Goal: Information Seeking & Learning: Learn about a topic

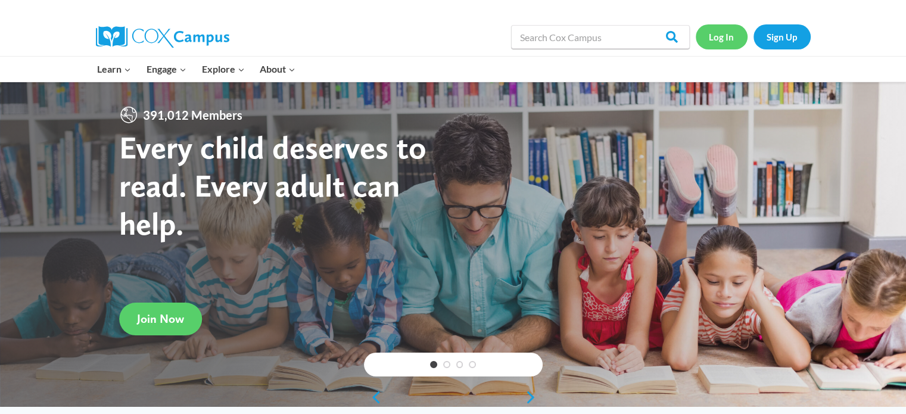
click at [732, 31] on link "Log In" at bounding box center [722, 36] width 52 height 24
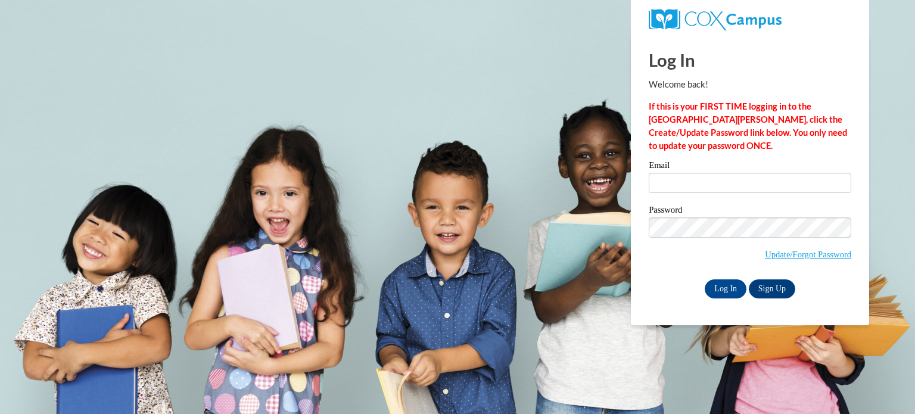
click at [701, 193] on div "Email" at bounding box center [750, 181] width 203 height 41
click at [691, 187] on input "Email" at bounding box center [750, 183] width 203 height 20
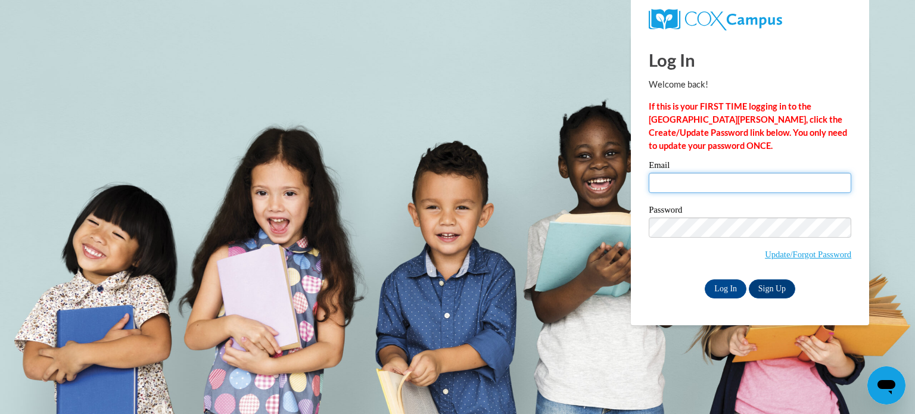
type input "jtjenkins2004@yahoo.com"
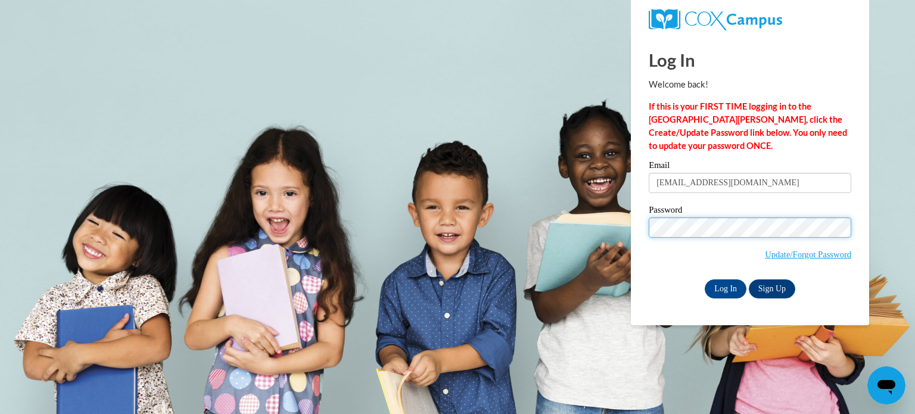
click at [705, 280] on input "Log In" at bounding box center [726, 289] width 42 height 19
click at [722, 295] on input "Log In" at bounding box center [726, 289] width 42 height 19
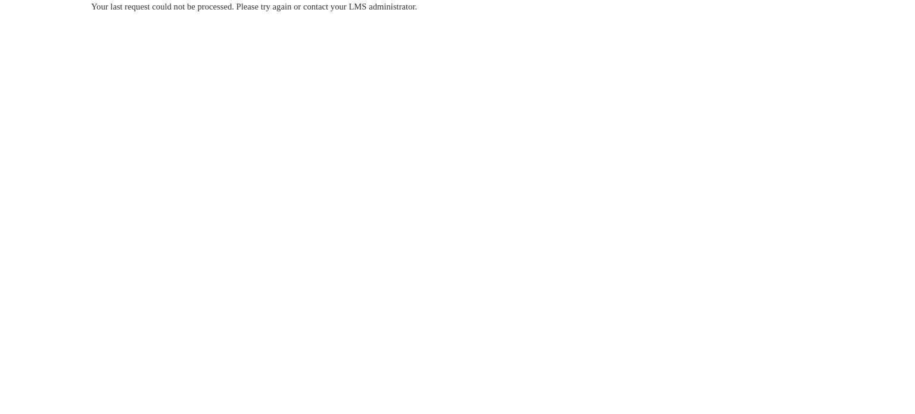
click at [331, 133] on body "Your last request could not be processed. Please try again or contact your LMS …" at bounding box center [457, 207] width 915 height 414
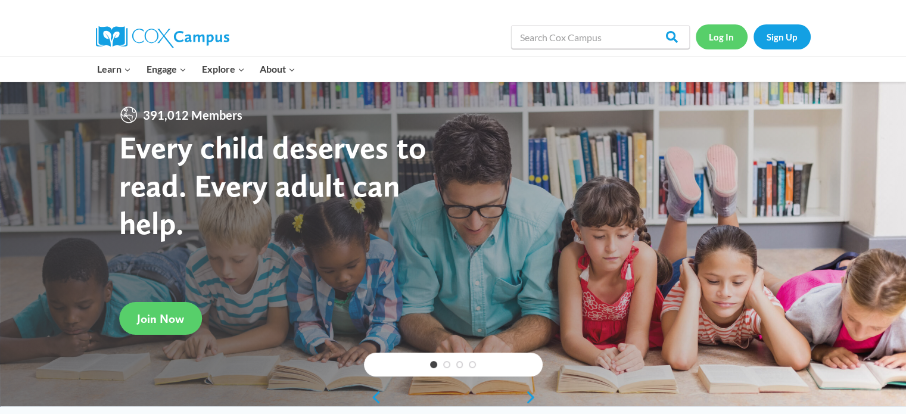
click at [722, 42] on link "Log In" at bounding box center [722, 36] width 52 height 24
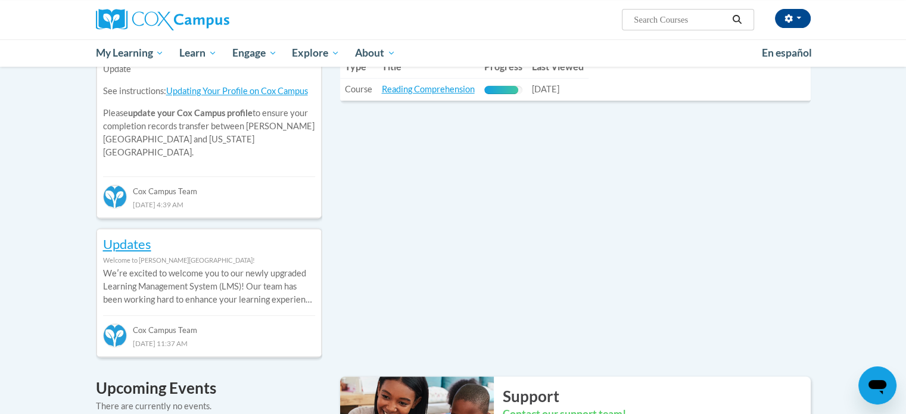
scroll to position [454, 0]
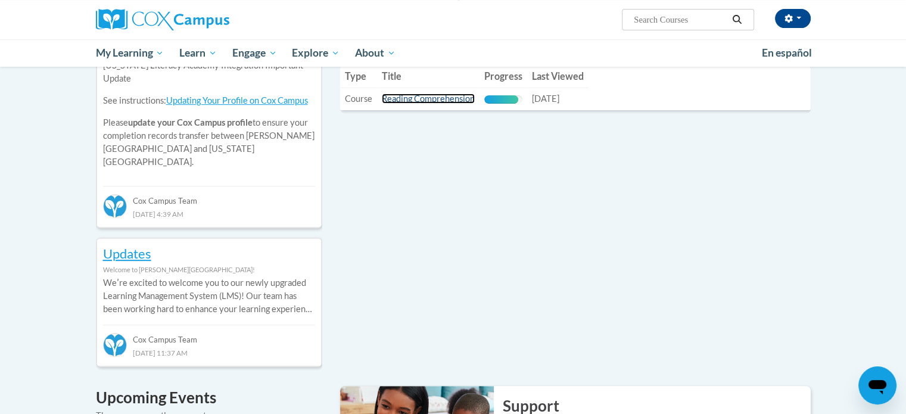
click at [445, 97] on link "Reading Comprehension" at bounding box center [428, 99] width 93 height 10
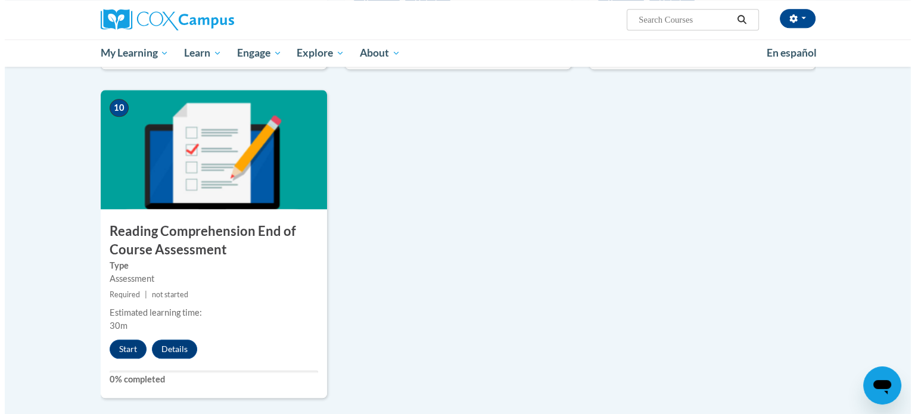
scroll to position [1252, 0]
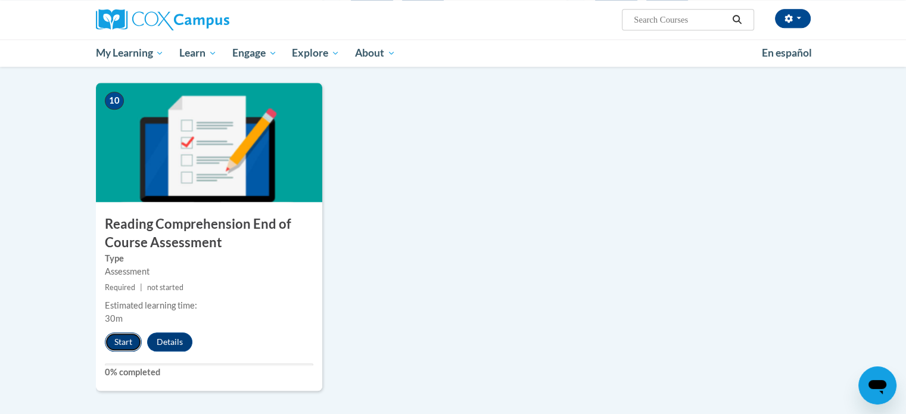
click at [110, 346] on button "Start" at bounding box center [123, 342] width 37 height 19
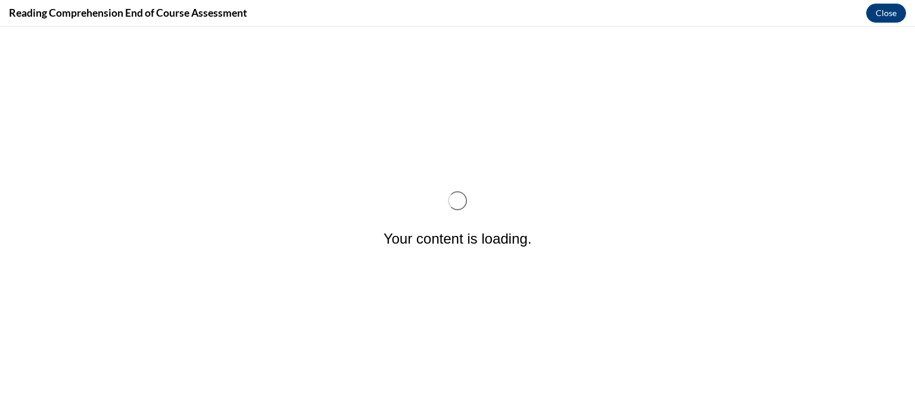
scroll to position [0, 0]
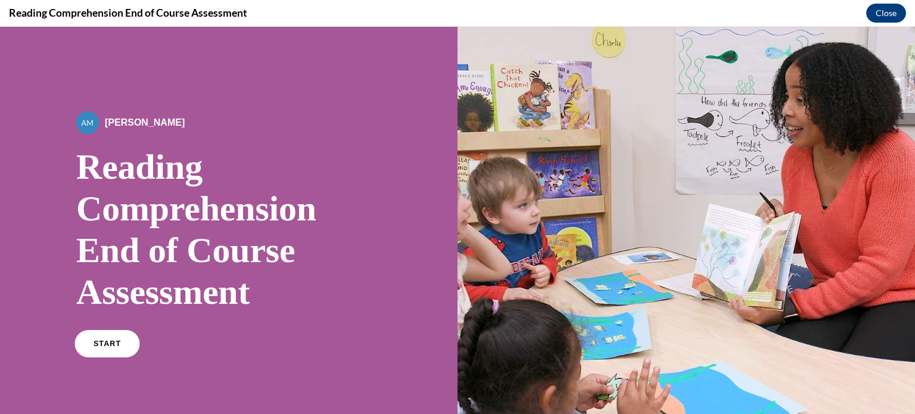
click at [107, 339] on link "START" at bounding box center [106, 343] width 65 height 27
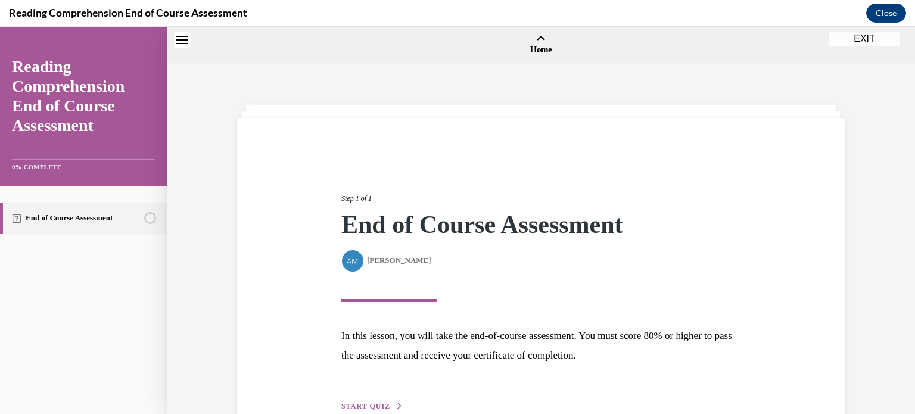
scroll to position [37, 0]
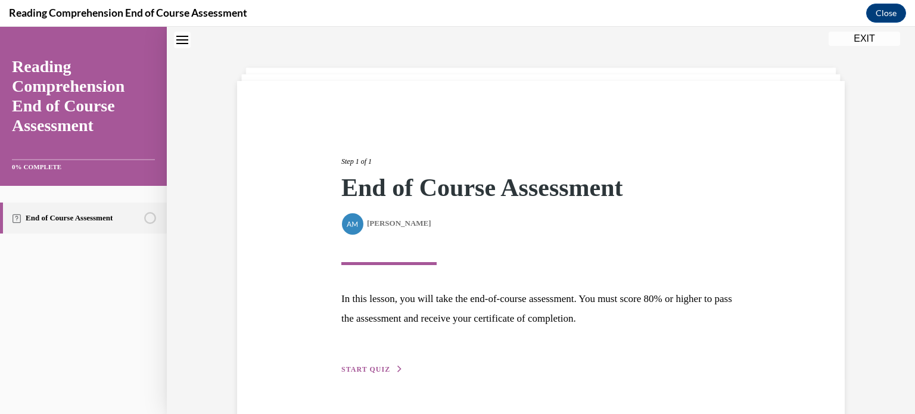
click at [355, 367] on span "START QUIZ" at bounding box center [365, 369] width 49 height 8
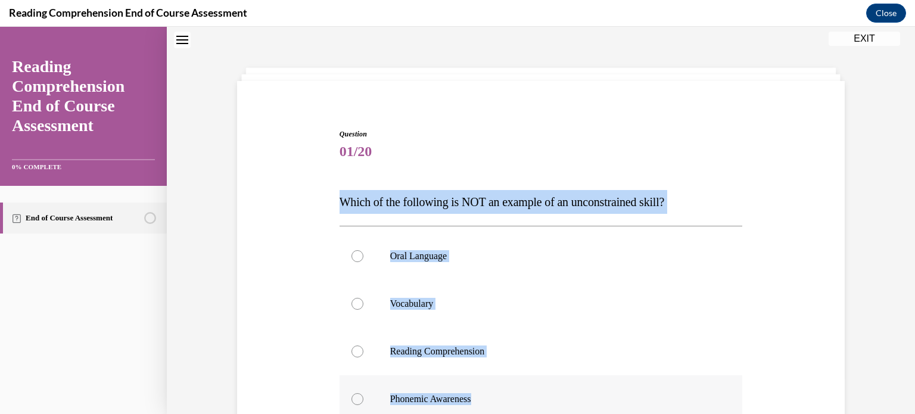
drag, startPoint x: 320, startPoint y: 197, endPoint x: 517, endPoint y: 402, distance: 284.9
click at [517, 402] on div "Question 01/20 Which of the following is NOT an example of an unconstrained ski…" at bounding box center [541, 332] width 614 height 478
copy div "Which of the following is NOT an example of an unconstrained skill? Oral Langua…"
click at [418, 388] on label "Phonemic Awareness" at bounding box center [541, 399] width 403 height 48
click at [364, 393] on input "Phonemic Awareness" at bounding box center [358, 399] width 12 height 12
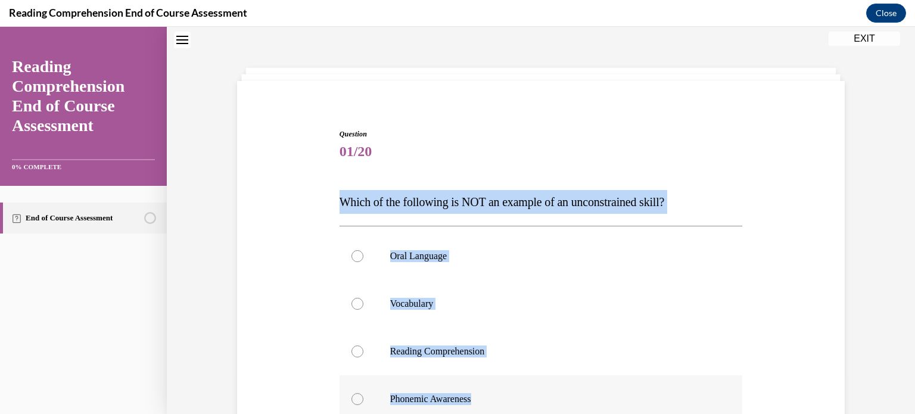
radio input "true"
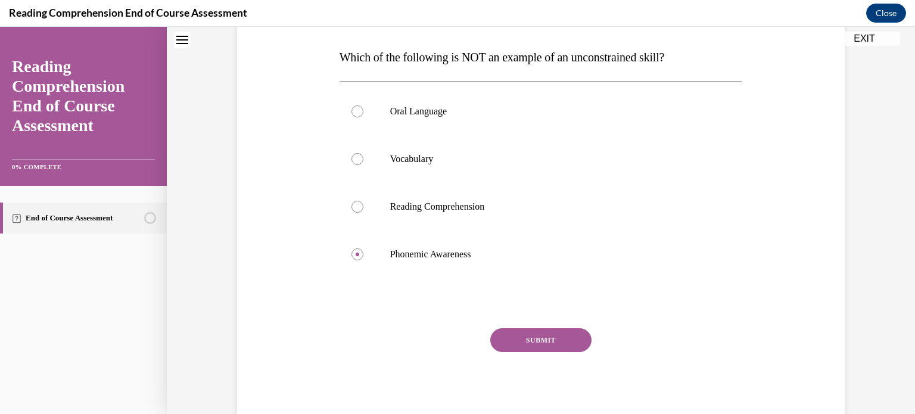
scroll to position [188, 0]
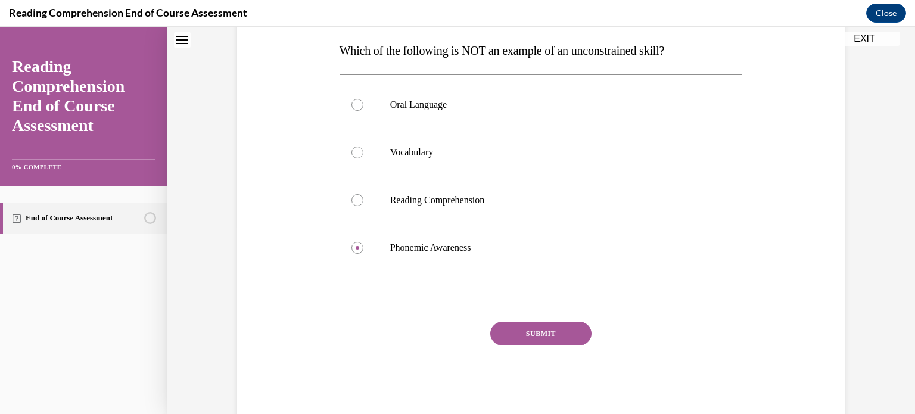
click at [518, 333] on button "SUBMIT" at bounding box center [540, 334] width 101 height 24
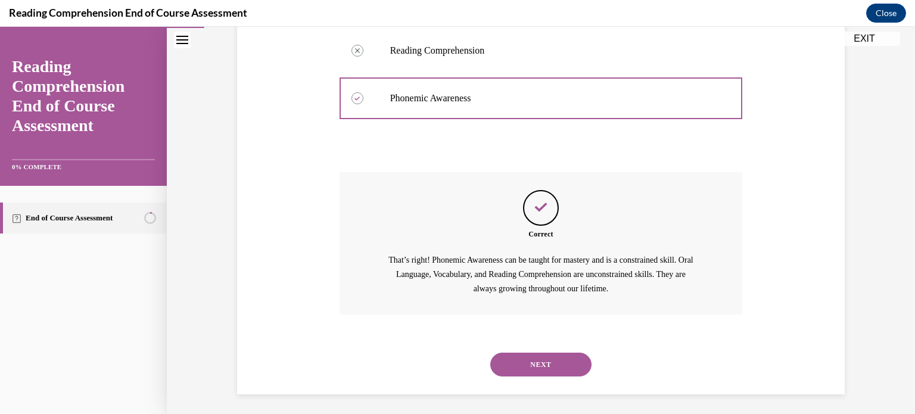
scroll to position [341, 0]
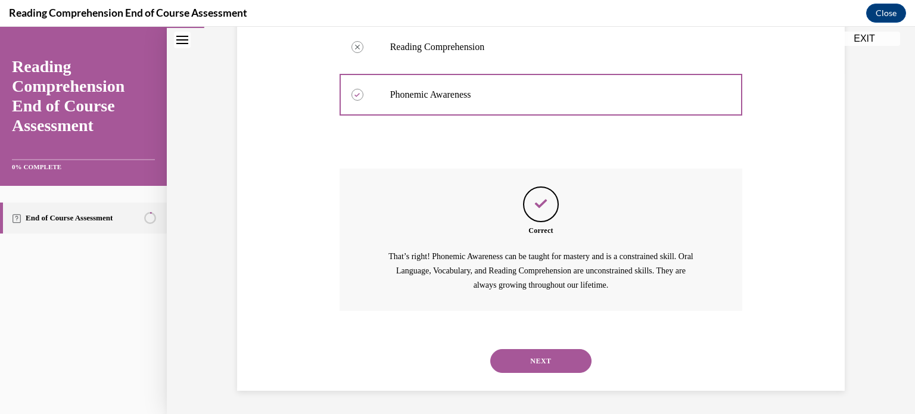
click at [519, 365] on button "NEXT" at bounding box center [540, 361] width 101 height 24
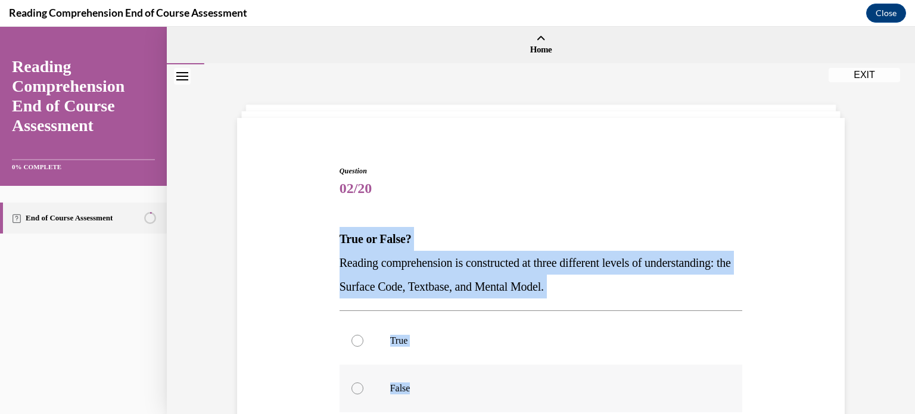
drag, startPoint x: 330, startPoint y: 235, endPoint x: 486, endPoint y: 400, distance: 226.8
click at [486, 400] on div "Question 02/20 True or False? Reading comprehension is constructed at three dif…" at bounding box center [541, 345] width 614 height 430
copy div "True or False? Reading comprehension is constructed at three different levels o…"
click at [345, 311] on div "True False" at bounding box center [541, 365] width 403 height 108
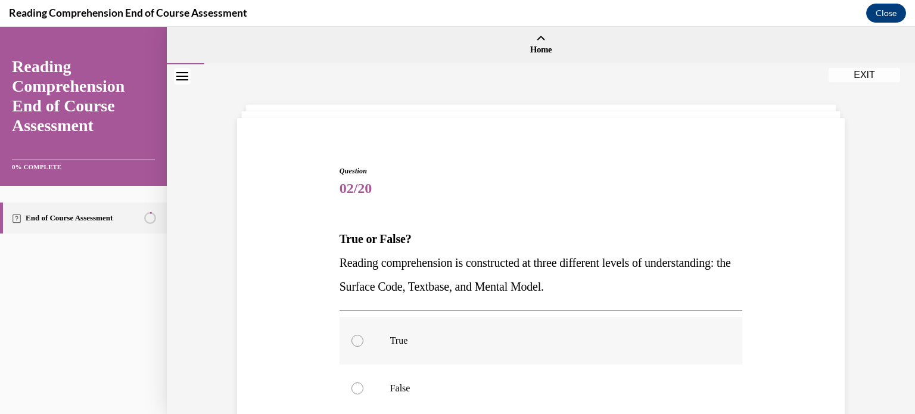
click at [358, 344] on label "True" at bounding box center [541, 341] width 403 height 48
click at [358, 344] on input "True" at bounding box center [358, 341] width 12 height 12
radio input "true"
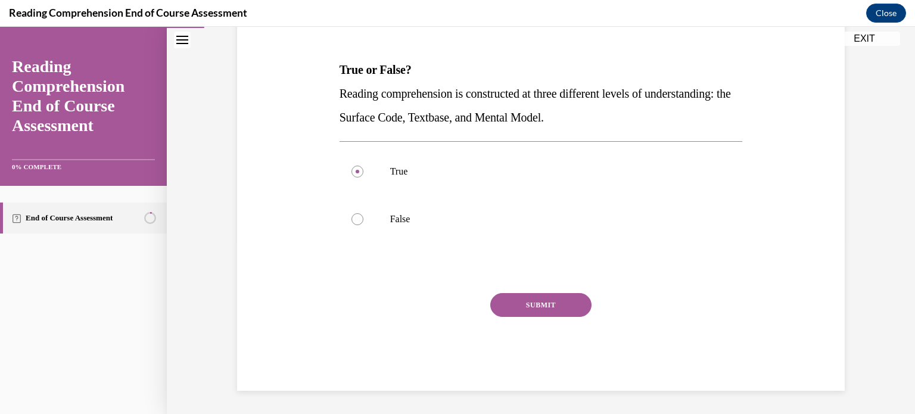
click at [566, 300] on button "SUBMIT" at bounding box center [540, 305] width 101 height 24
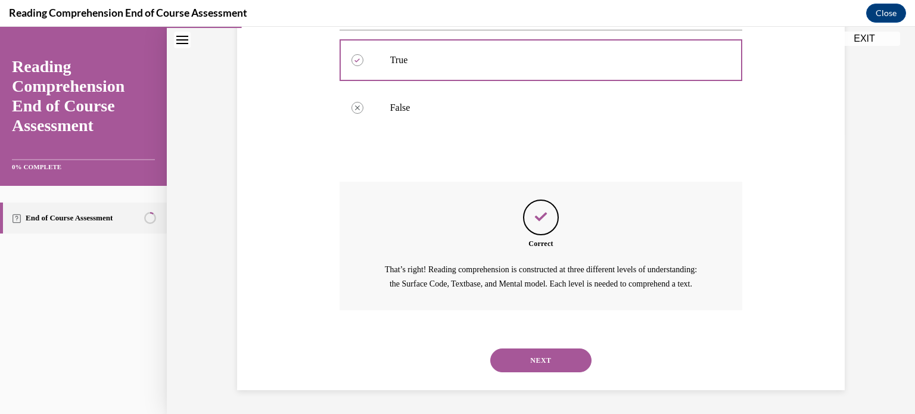
scroll to position [294, 0]
click at [526, 367] on button "NEXT" at bounding box center [540, 361] width 101 height 24
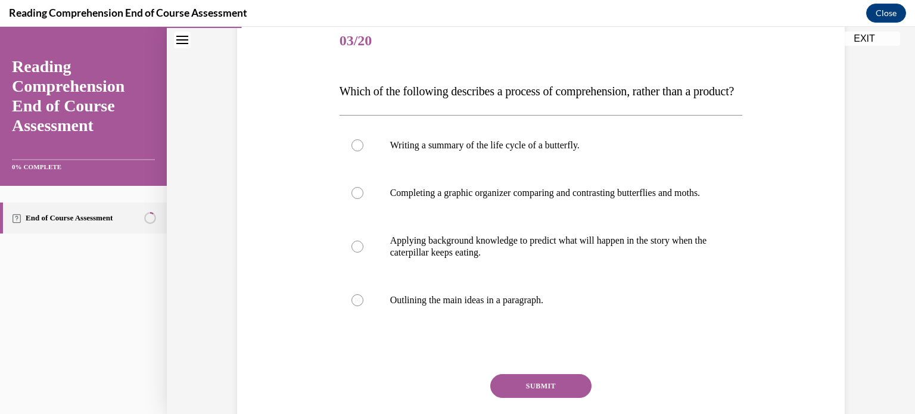
scroll to position [150, 0]
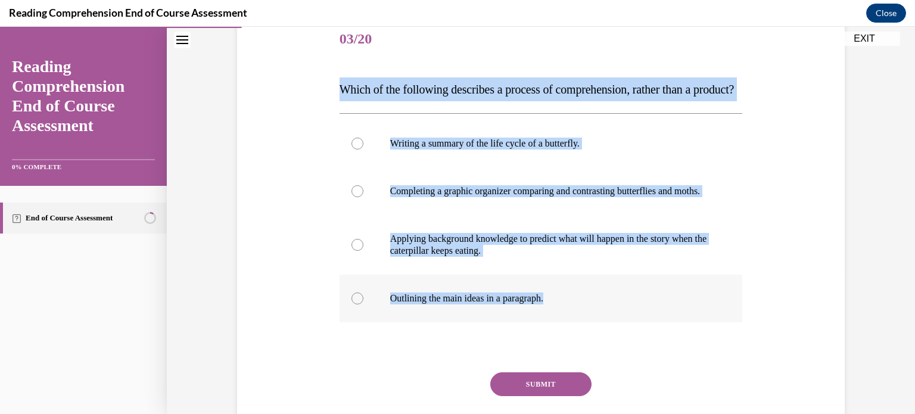
drag, startPoint x: 324, startPoint y: 88, endPoint x: 573, endPoint y: 327, distance: 345.6
click at [573, 327] on div "Question 03/20 Which of the following describes a process of comprehension, rat…" at bounding box center [541, 225] width 614 height 490
copy div "Which of the following describes a process of comprehension, rather than a prod…"
click at [488, 257] on p "Applying background knowledge to predict what will happen in the story when the…" at bounding box center [551, 245] width 323 height 24
click at [364, 251] on input "Applying background knowledge to predict what will happen in the story when the…" at bounding box center [358, 245] width 12 height 12
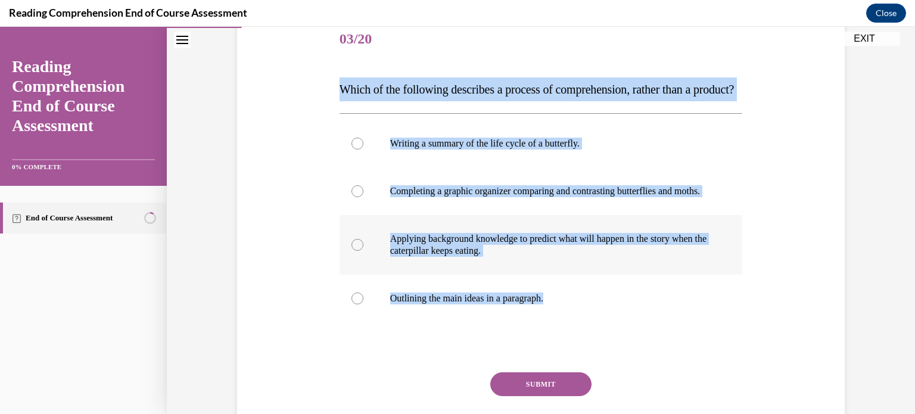
radio input "true"
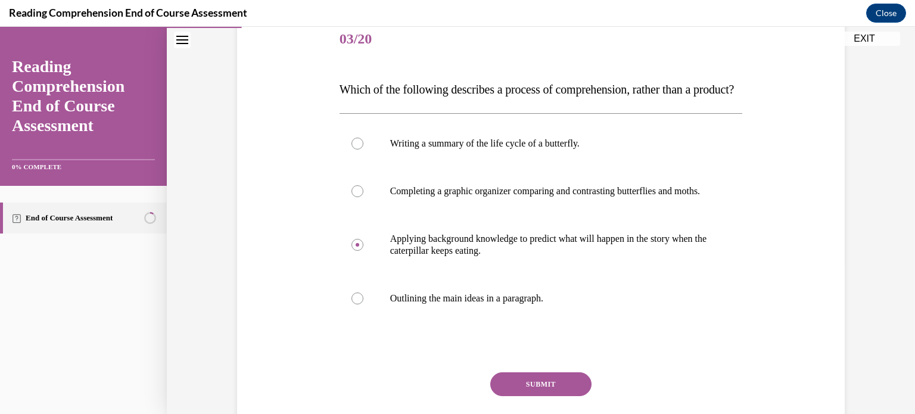
click at [525, 396] on button "SUBMIT" at bounding box center [540, 384] width 101 height 24
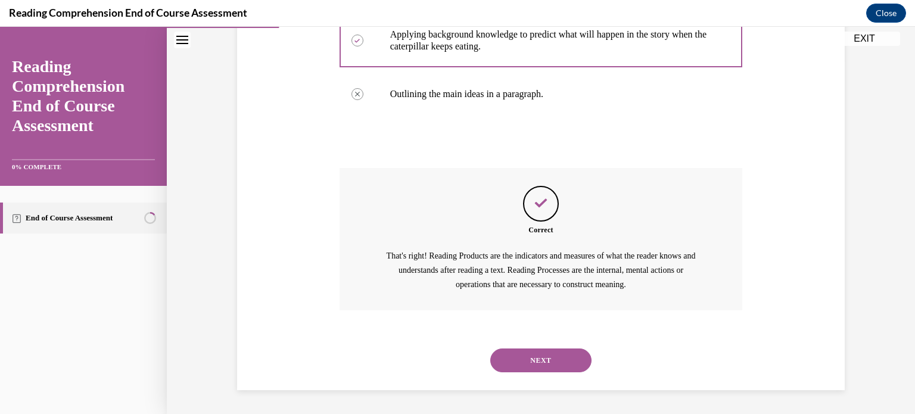
scroll to position [389, 0]
click at [543, 374] on div "NEXT" at bounding box center [541, 361] width 403 height 48
click at [531, 359] on button "NEXT" at bounding box center [540, 361] width 101 height 24
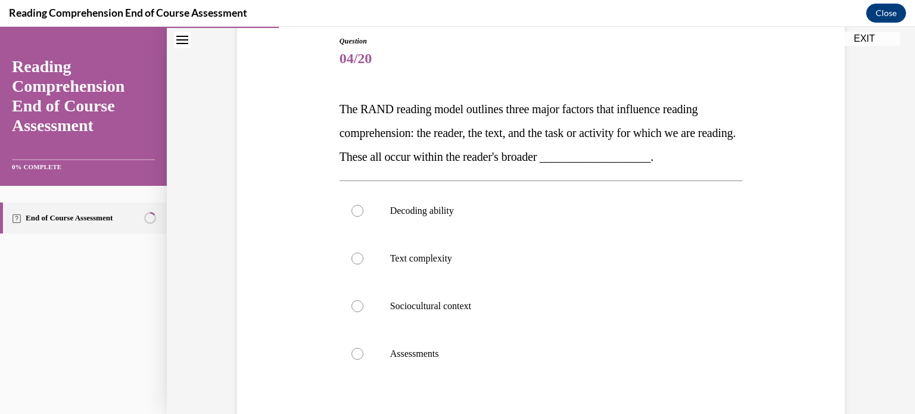
scroll to position [140, 0]
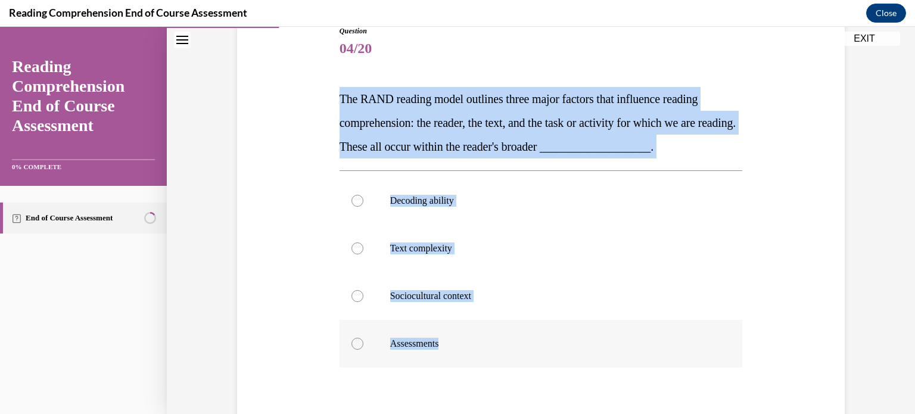
drag, startPoint x: 315, startPoint y: 89, endPoint x: 504, endPoint y: 359, distance: 329.4
click at [504, 359] on div "Question 04/20 The RAND reading model outlines three major factors that influen…" at bounding box center [541, 253] width 614 height 526
copy div "The RAND reading model outlines three major factors that influence reading comp…"
click at [399, 297] on p "Sociocultural context" at bounding box center [551, 296] width 323 height 12
click at [364, 297] on input "Sociocultural context" at bounding box center [358, 296] width 12 height 12
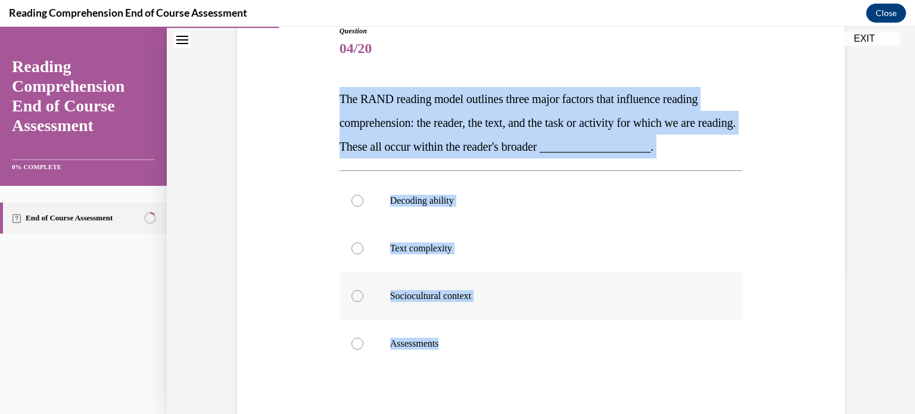
radio input "true"
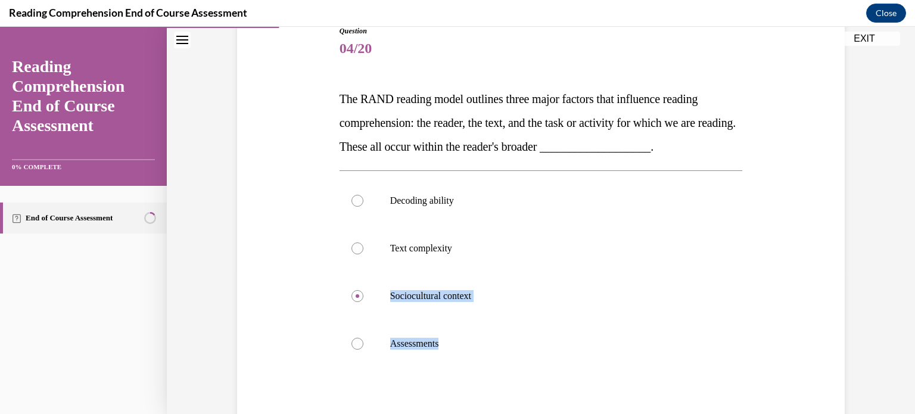
drag, startPoint x: 905, startPoint y: 266, endPoint x: 915, endPoint y: 357, distance: 91.1
click at [906, 357] on div "Home Question 03/20 Which of the following describes a process of comprehension…" at bounding box center [541, 220] width 749 height 387
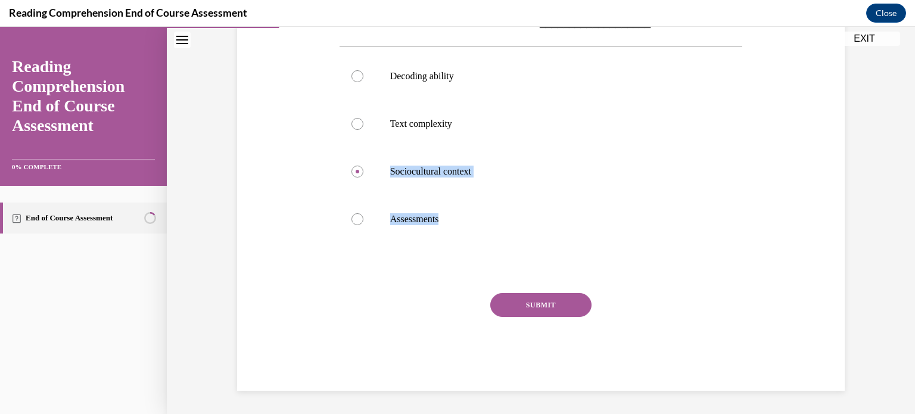
click at [527, 296] on button "SUBMIT" at bounding box center [540, 305] width 101 height 24
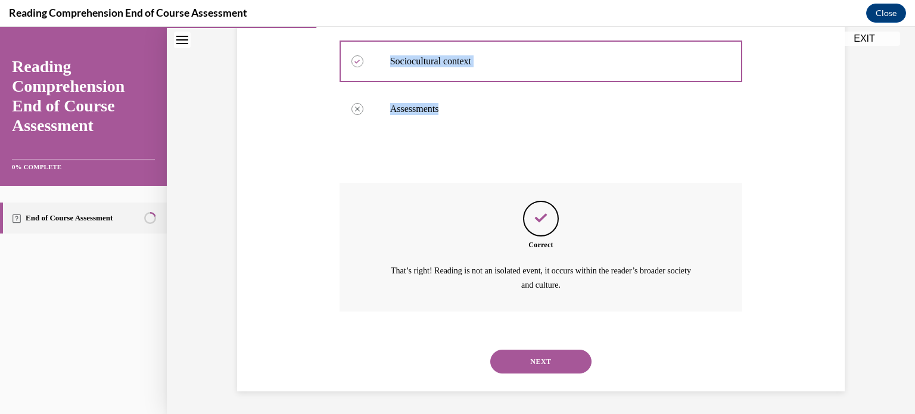
scroll to position [375, 0]
click at [556, 372] on button "NEXT" at bounding box center [540, 361] width 101 height 24
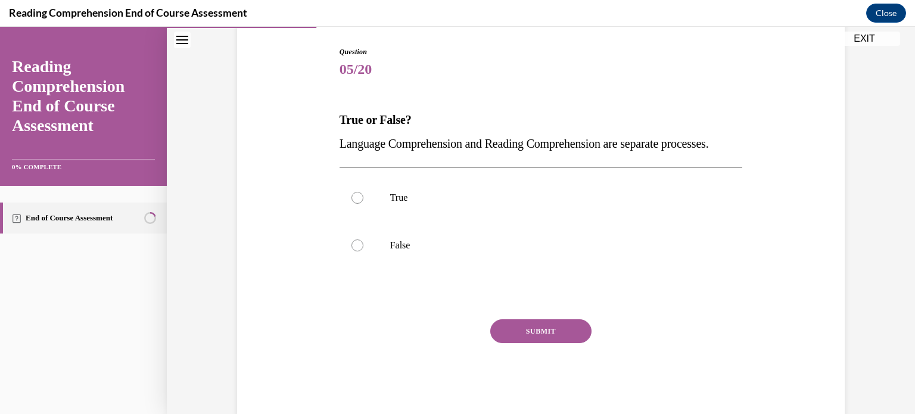
scroll to position [122, 0]
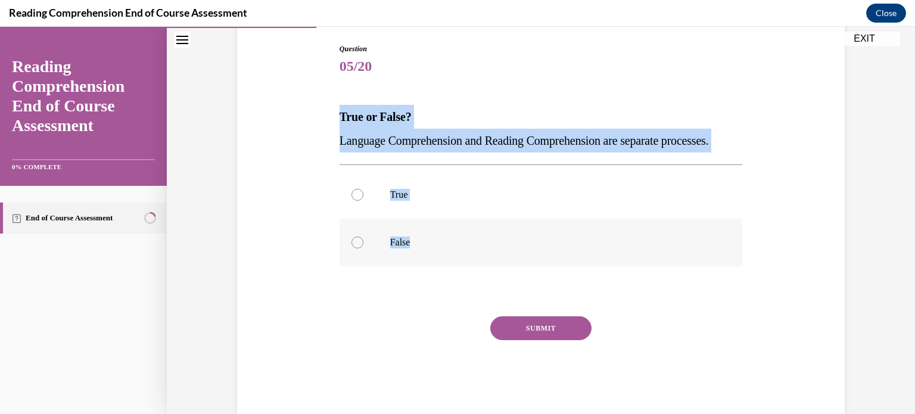
drag, startPoint x: 327, startPoint y: 111, endPoint x: 479, endPoint y: 265, distance: 216.6
click at [479, 265] on div "Question 05/20 True or False? Language Comprehension and Reading Comprehension …" at bounding box center [541, 211] width 614 height 406
copy div "True or False? Language Comprehension and Reading Comprehension are separate pr…"
click at [381, 263] on label "False" at bounding box center [541, 243] width 403 height 48
click at [364, 249] on input "False" at bounding box center [358, 243] width 12 height 12
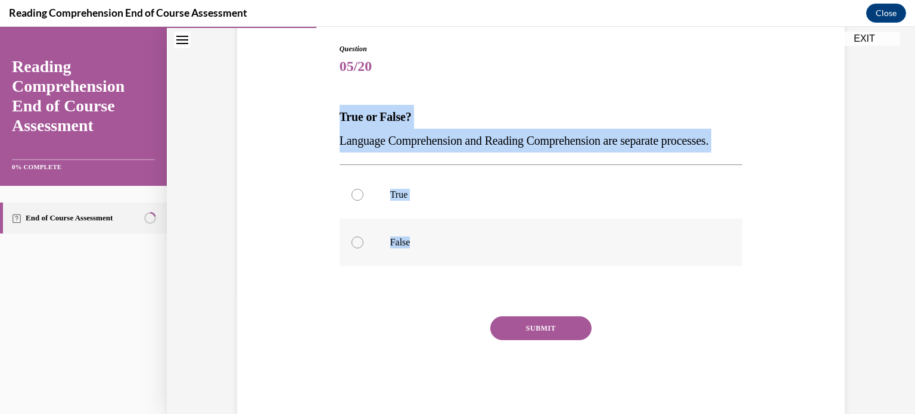
radio input "true"
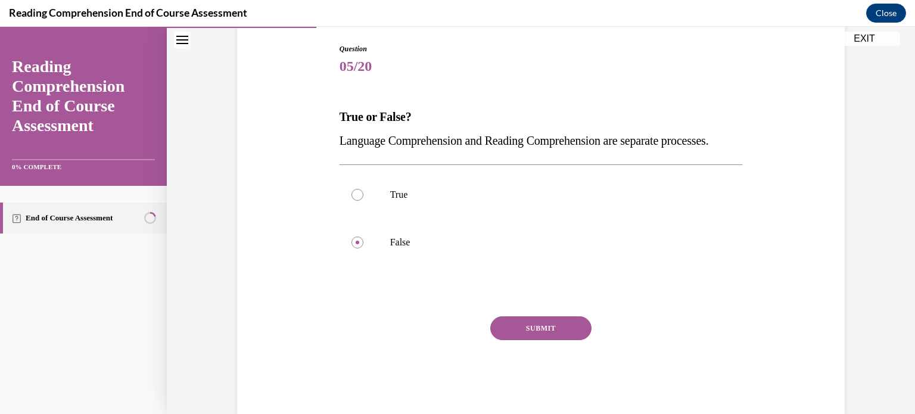
click at [518, 340] on button "SUBMIT" at bounding box center [540, 328] width 101 height 24
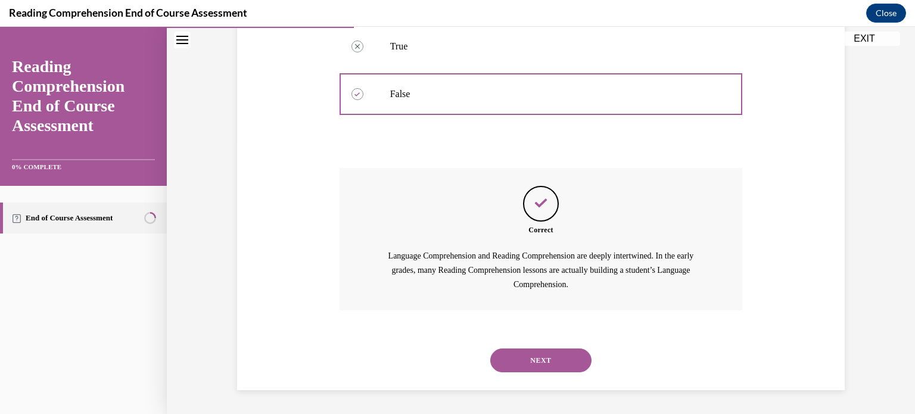
scroll to position [294, 0]
click at [516, 355] on button "NEXT" at bounding box center [540, 361] width 101 height 24
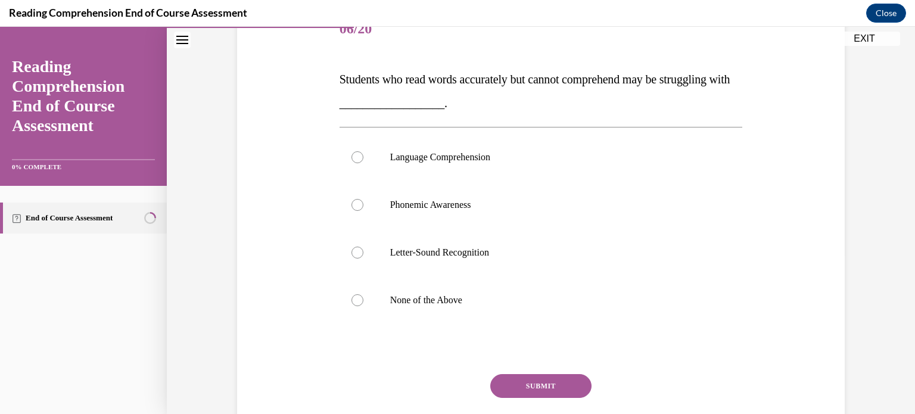
scroll to position [157, 0]
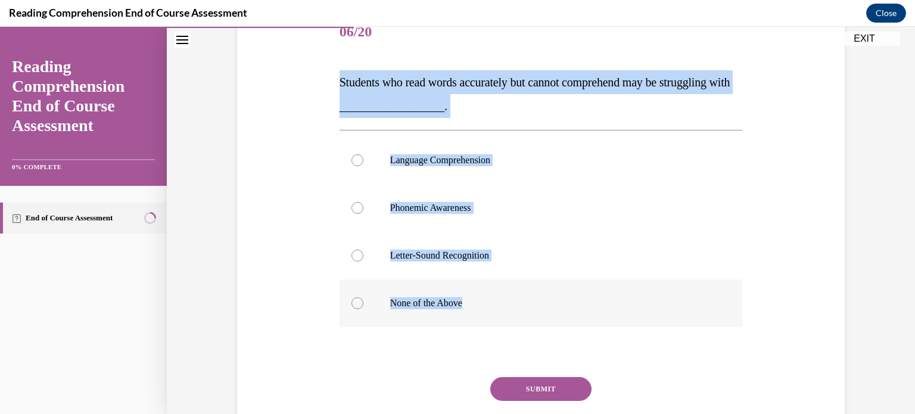
drag, startPoint x: 325, startPoint y: 78, endPoint x: 526, endPoint y: 313, distance: 309.4
click at [526, 313] on div "Question 06/20 Students who read words accurately but cannot comprehend may be …" at bounding box center [541, 224] width 614 height 502
copy div "Students who read words accurately but cannot comprehend may be struggling with…"
click at [465, 151] on label "Language Comprehension" at bounding box center [541, 160] width 403 height 48
click at [364, 154] on input "Language Comprehension" at bounding box center [358, 160] width 12 height 12
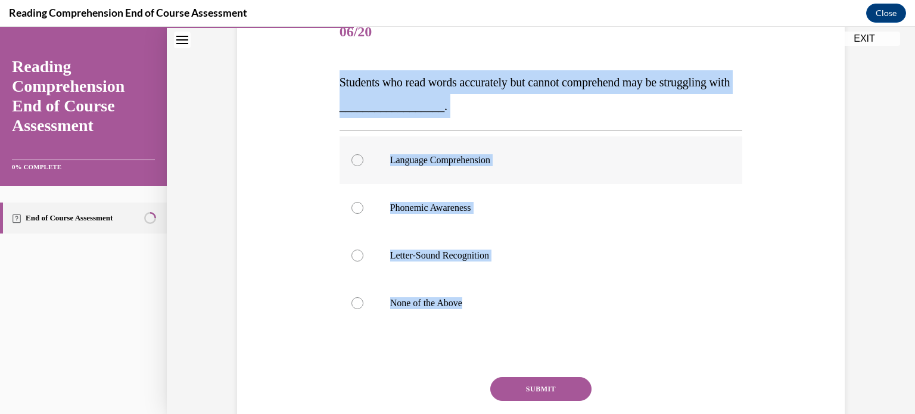
radio input "true"
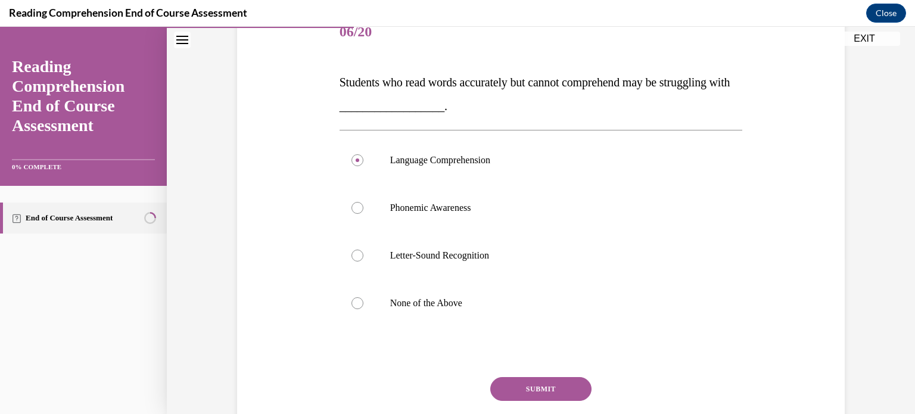
click at [530, 393] on button "SUBMIT" at bounding box center [540, 389] width 101 height 24
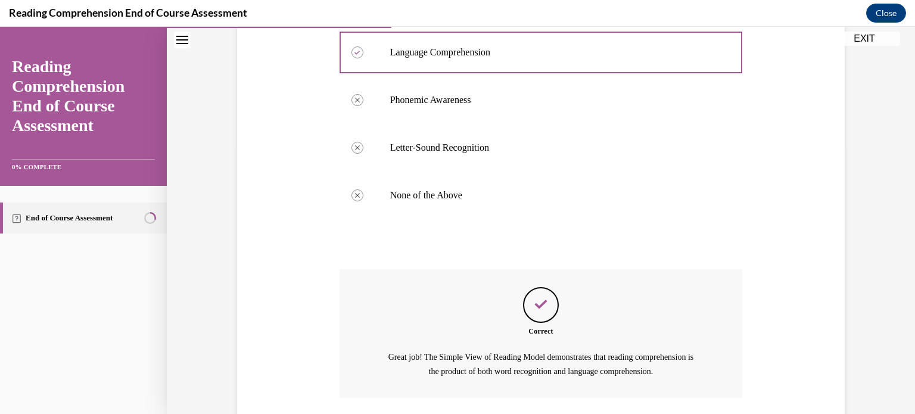
scroll to position [352, 0]
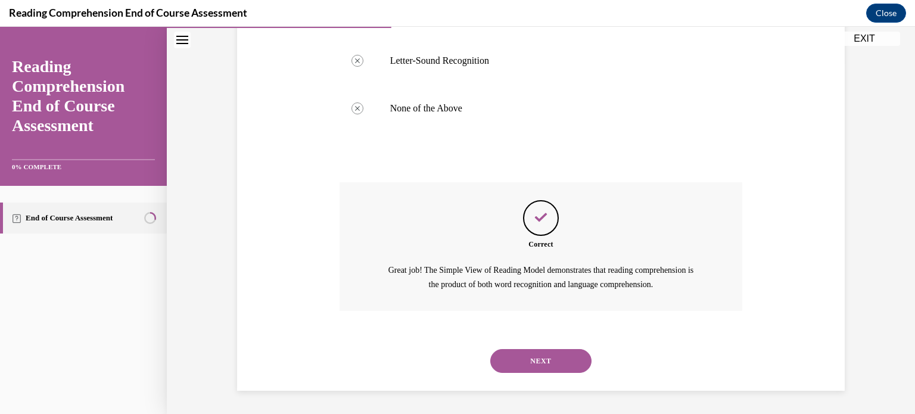
click at [514, 368] on button "NEXT" at bounding box center [540, 361] width 101 height 24
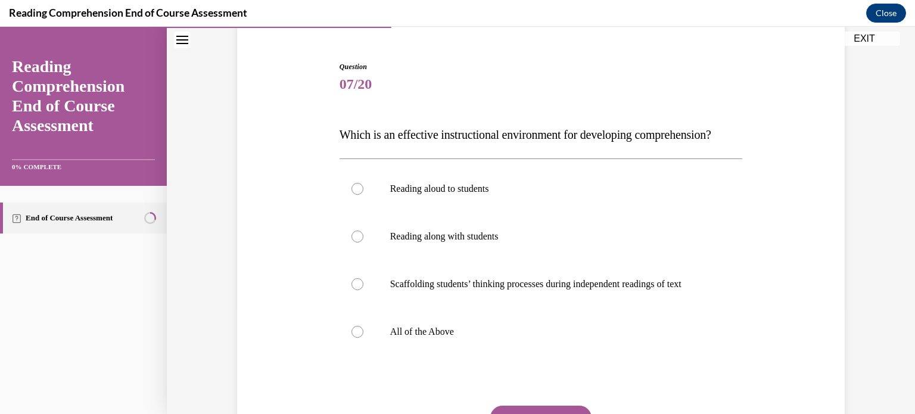
scroll to position [120, 0]
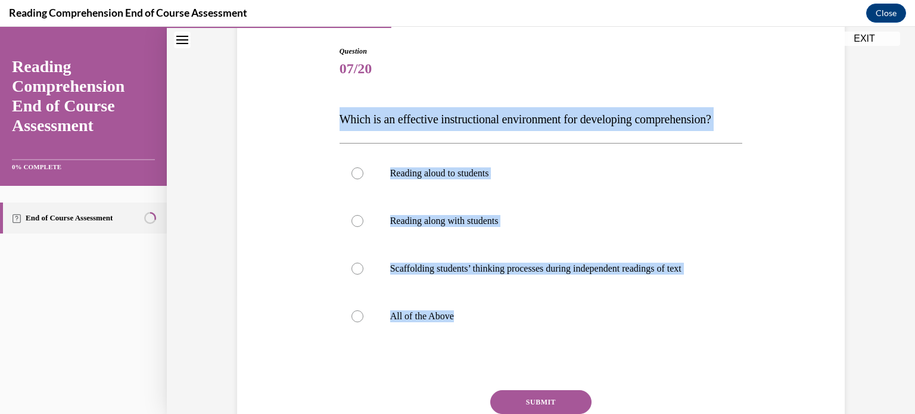
drag, startPoint x: 339, startPoint y: 122, endPoint x: 506, endPoint y: 370, distance: 299.2
click at [506, 370] on div "Question 07/20 Which is an effective instructional environment for developing c…" at bounding box center [541, 267] width 403 height 442
copy div "Which is an effective instructional environment for developing comprehension? R…"
click at [417, 322] on p "All of the Above" at bounding box center [551, 317] width 323 height 12
click at [364, 322] on input "All of the Above" at bounding box center [358, 317] width 12 height 12
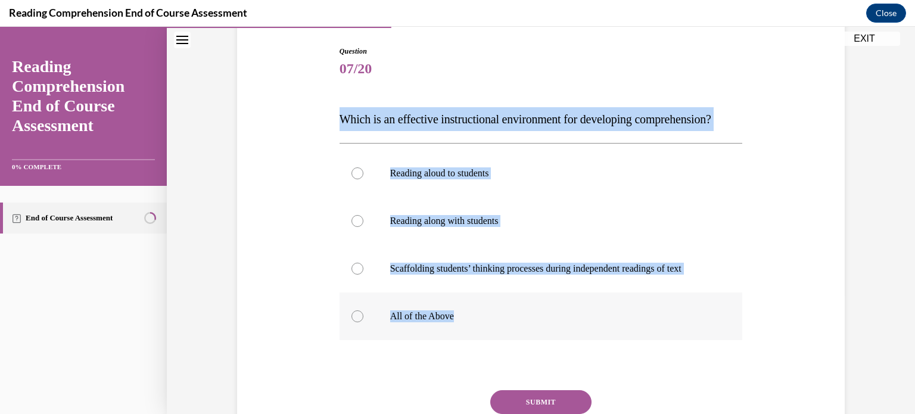
radio input "true"
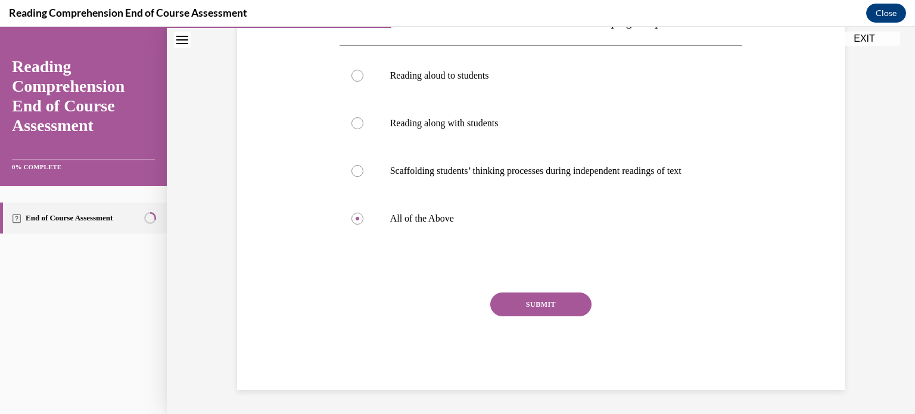
scroll to position [241, 0]
click at [526, 309] on button "SUBMIT" at bounding box center [540, 305] width 101 height 24
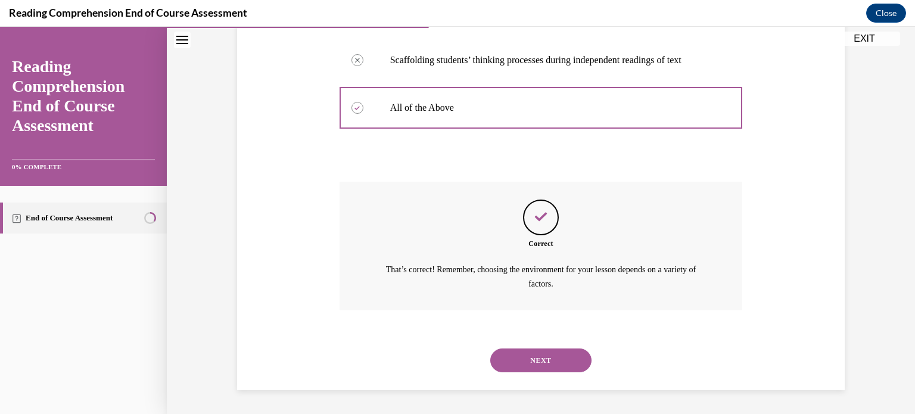
scroll to position [352, 0]
click at [533, 362] on button "NEXT" at bounding box center [540, 361] width 101 height 24
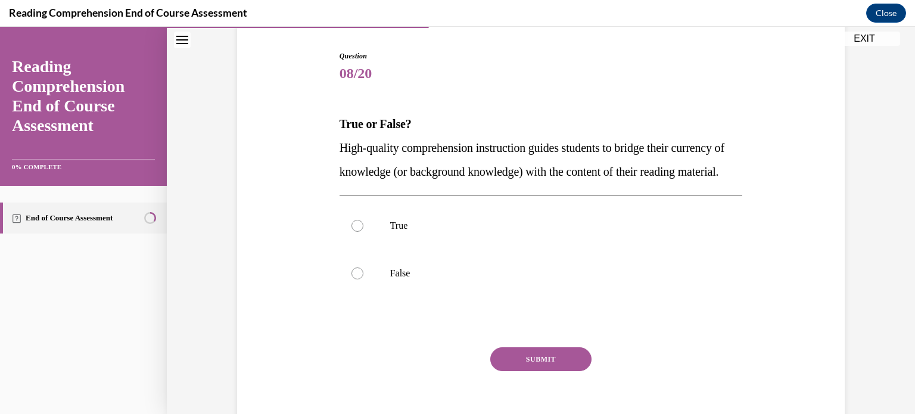
scroll to position [133, 0]
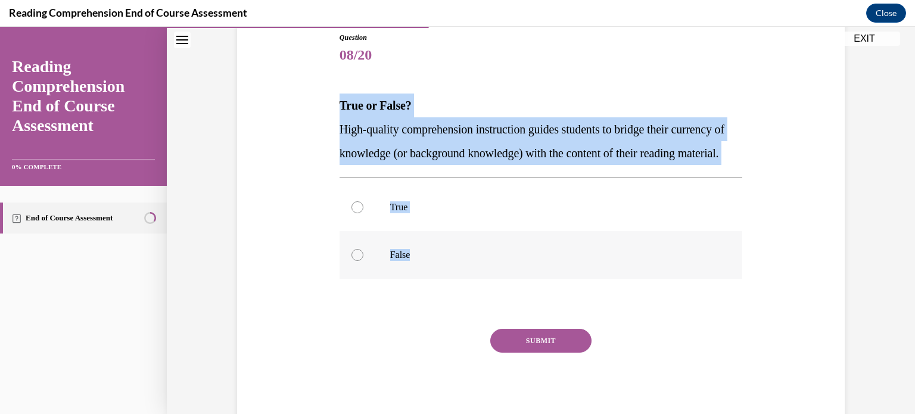
drag, startPoint x: 331, startPoint y: 98, endPoint x: 454, endPoint y: 268, distance: 209.1
click at [454, 268] on div "Question 08/20 True or False? High-quality comprehension instruction guides stu…" at bounding box center [541, 211] width 614 height 430
copy div "True or False? High-quality comprehension instruction guides students to bridge…"
click at [380, 231] on label "True" at bounding box center [541, 208] width 403 height 48
click at [364, 213] on input "True" at bounding box center [358, 207] width 12 height 12
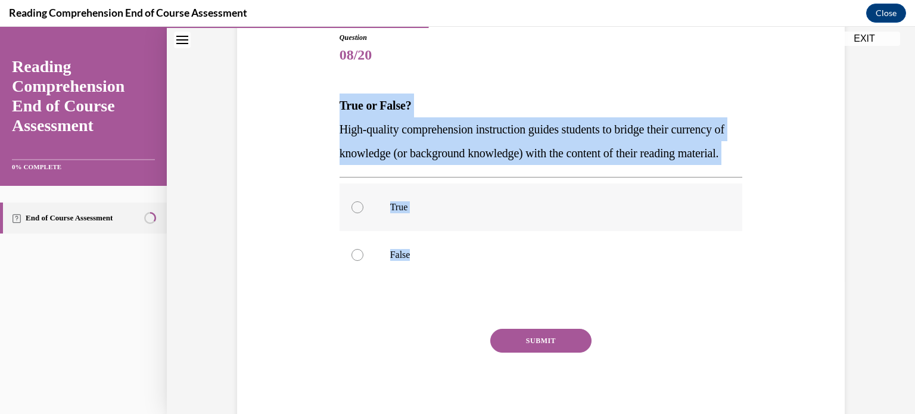
radio input "true"
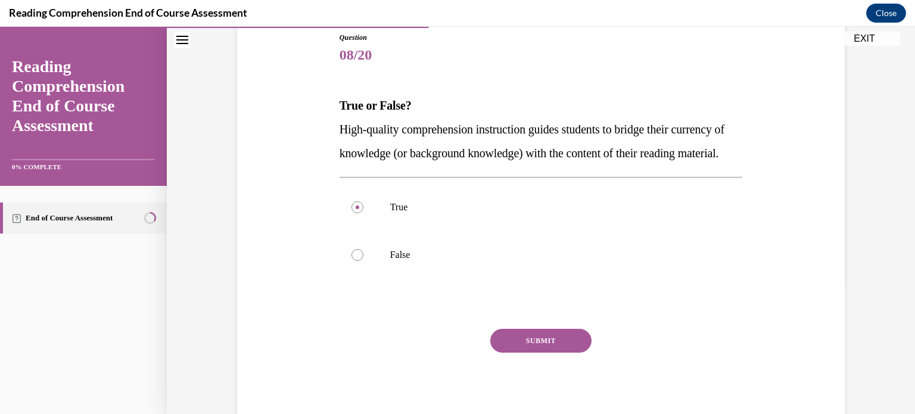
click at [526, 353] on button "SUBMIT" at bounding box center [540, 341] width 101 height 24
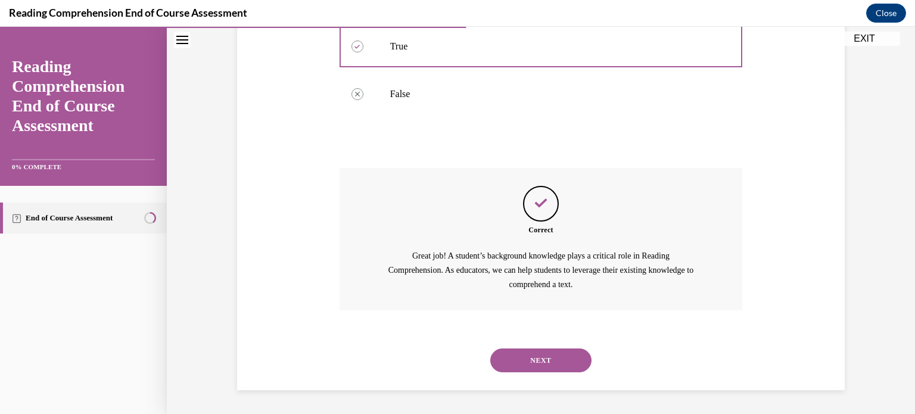
scroll to position [318, 0]
click at [534, 359] on button "NEXT" at bounding box center [540, 361] width 101 height 24
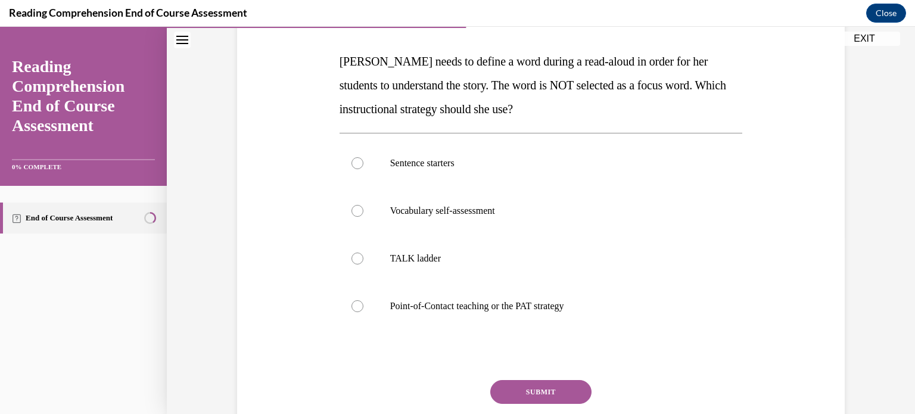
scroll to position [179, 0]
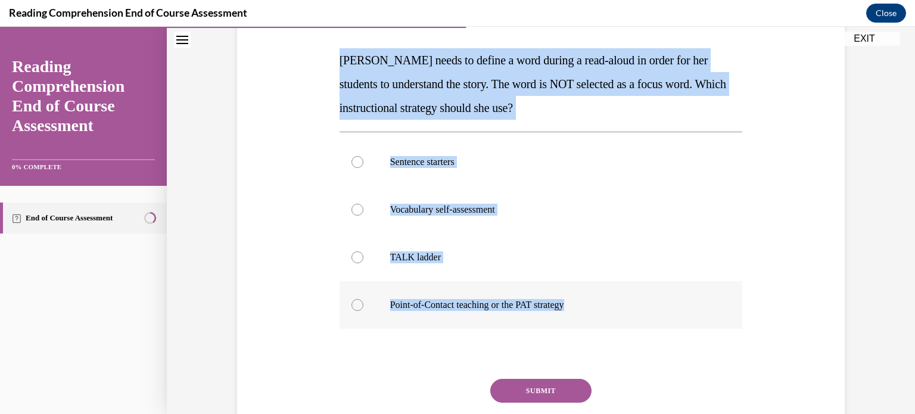
drag, startPoint x: 334, startPoint y: 64, endPoint x: 625, endPoint y: 316, distance: 384.9
click at [625, 316] on div "Question 09/20 Mrs. Ivie needs to define a word during a read-aloud in order fo…" at bounding box center [541, 223] width 409 height 508
copy div "Mrs. Ivie needs to define a word during a read-aloud in order for her students …"
click at [477, 300] on p "Point-of-Contact teaching or the PAT strategy" at bounding box center [551, 305] width 323 height 12
click at [364, 300] on input "Point-of-Contact teaching or the PAT strategy" at bounding box center [358, 305] width 12 height 12
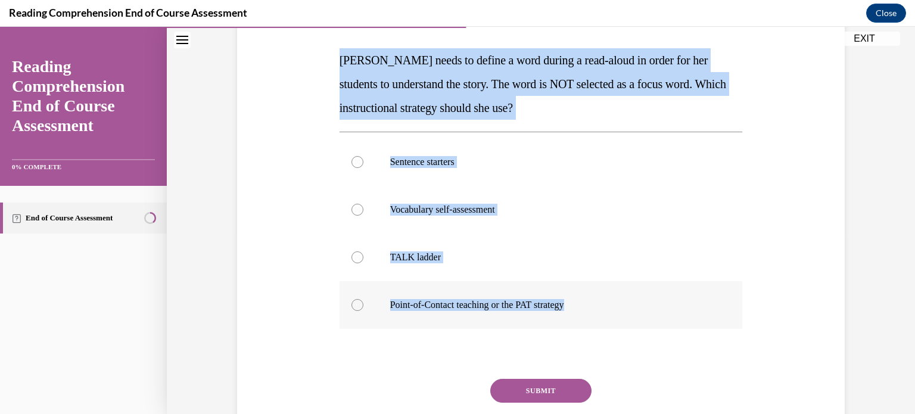
radio input "true"
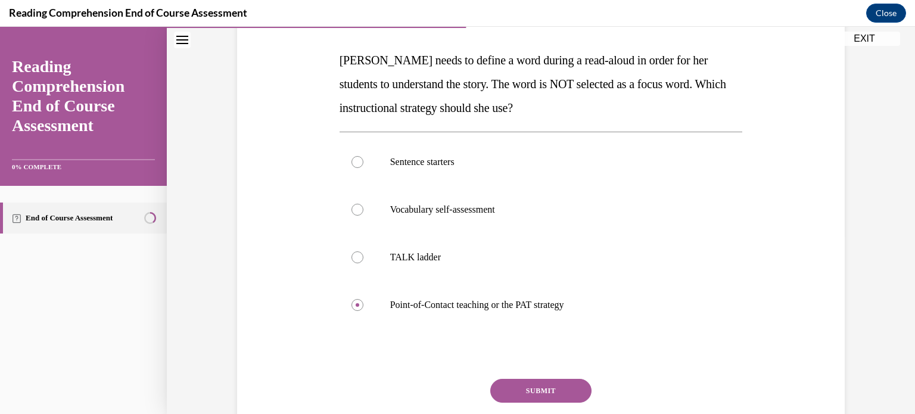
click at [533, 389] on button "SUBMIT" at bounding box center [540, 391] width 101 height 24
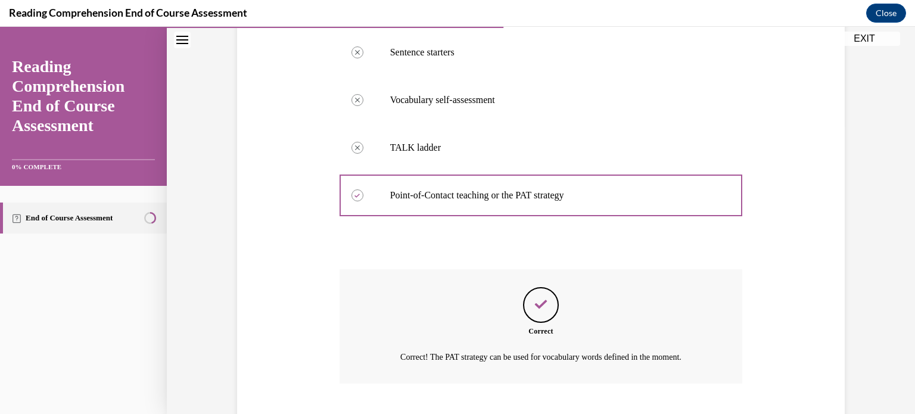
scroll to position [361, 0]
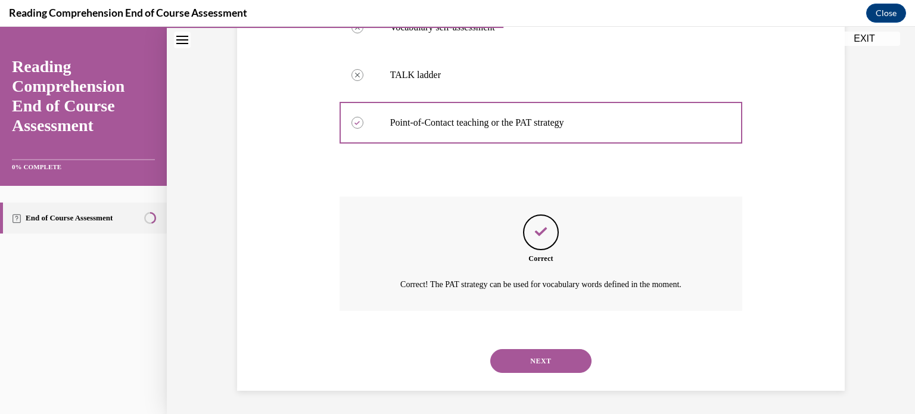
click at [524, 356] on button "NEXT" at bounding box center [540, 361] width 101 height 24
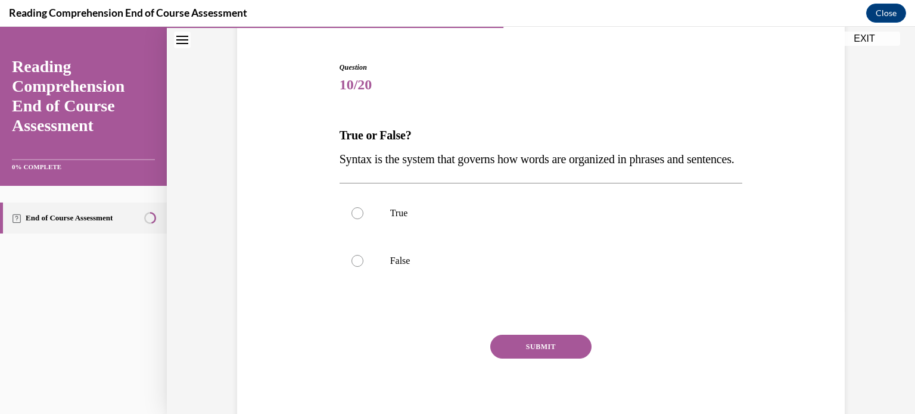
scroll to position [117, 0]
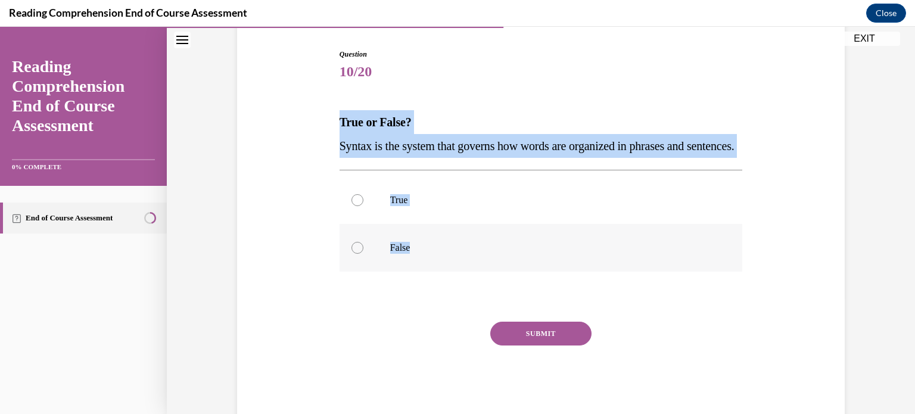
drag, startPoint x: 314, startPoint y: 116, endPoint x: 593, endPoint y: 295, distance: 331.6
click at [593, 295] on div "Question 10/20 True or False? Syntax is the system that governs how words are o…" at bounding box center [541, 216] width 614 height 406
copy div "True or False? Syntax is the system that governs how words are organized in phr…"
click at [453, 210] on label "True" at bounding box center [541, 200] width 403 height 48
click at [364, 206] on input "True" at bounding box center [358, 200] width 12 height 12
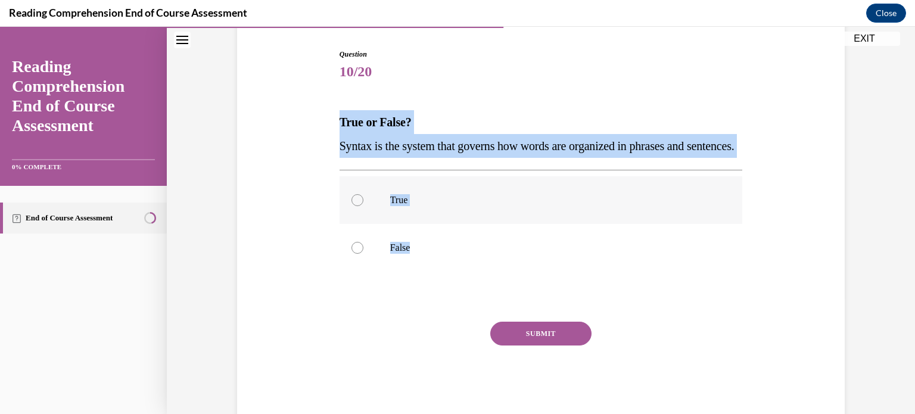
radio input "true"
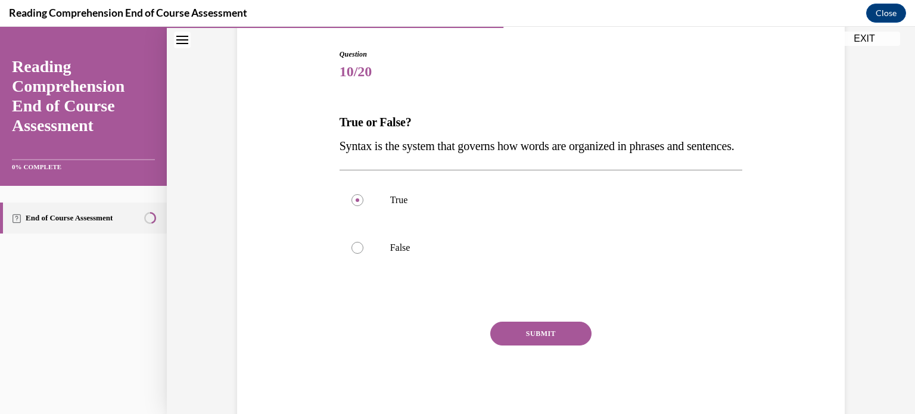
click at [523, 345] on button "SUBMIT" at bounding box center [540, 334] width 101 height 24
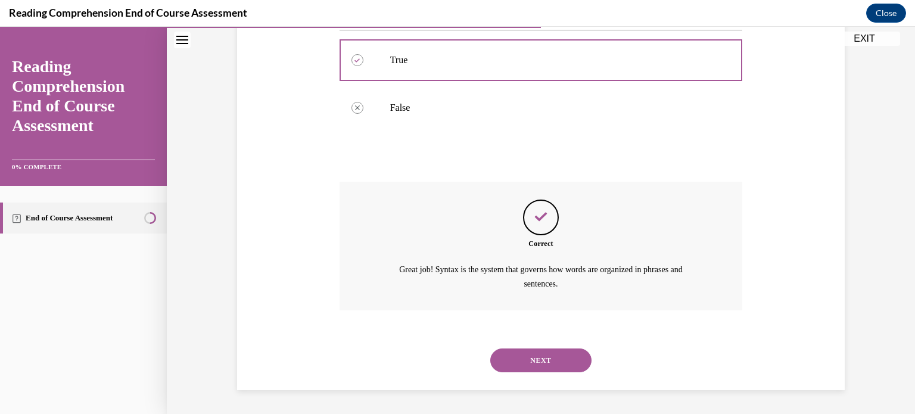
scroll to position [280, 0]
click at [530, 358] on button "NEXT" at bounding box center [540, 361] width 101 height 24
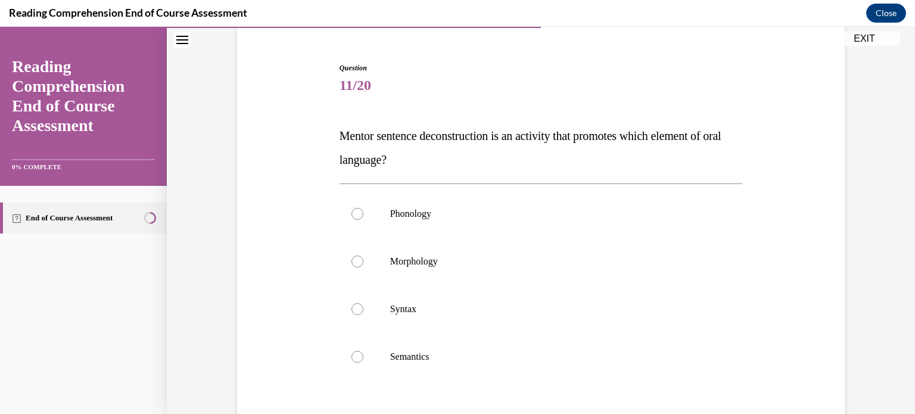
scroll to position [107, 0]
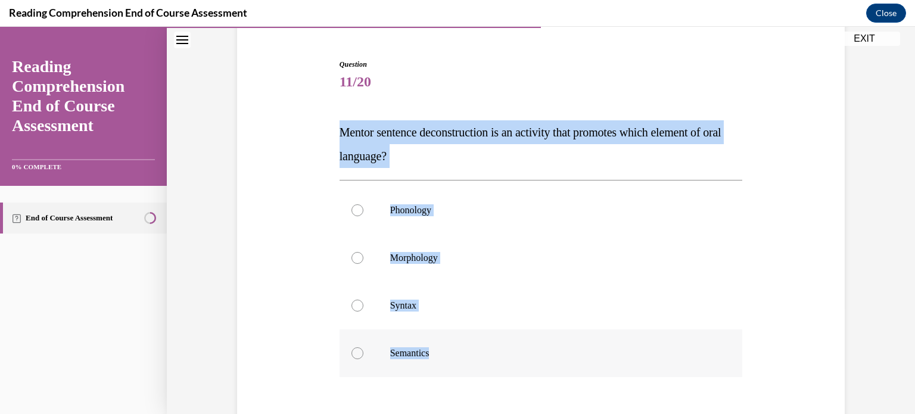
drag, startPoint x: 320, startPoint y: 126, endPoint x: 445, endPoint y: 343, distance: 250.1
click at [445, 343] on div "Question 11/20 Mentor sentence deconstruction is an activity that promotes whic…" at bounding box center [541, 274] width 614 height 502
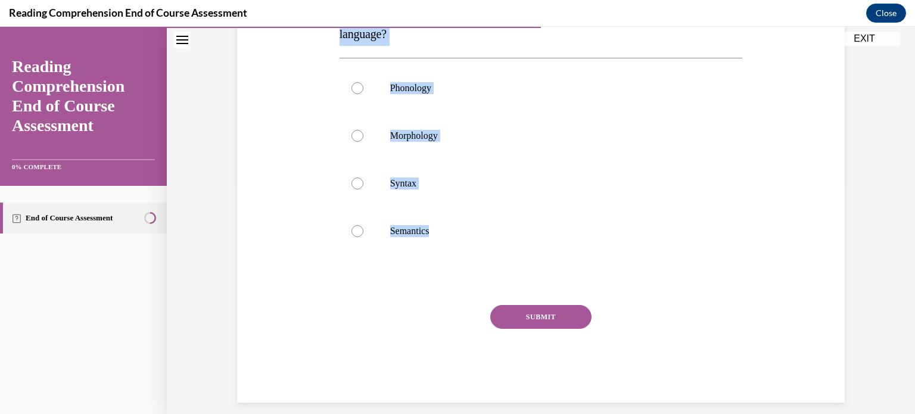
scroll to position [231, 0]
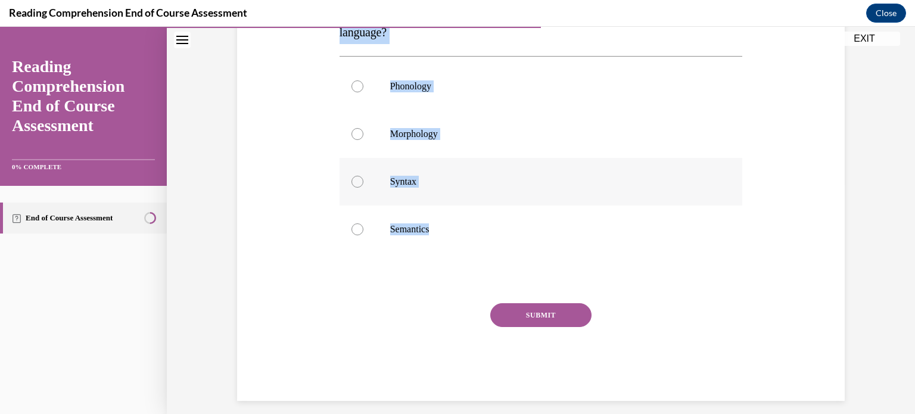
click at [546, 190] on label "Syntax" at bounding box center [541, 182] width 403 height 48
click at [364, 188] on input "Syntax" at bounding box center [358, 182] width 12 height 12
radio input "true"
click at [560, 308] on button "SUBMIT" at bounding box center [540, 315] width 101 height 24
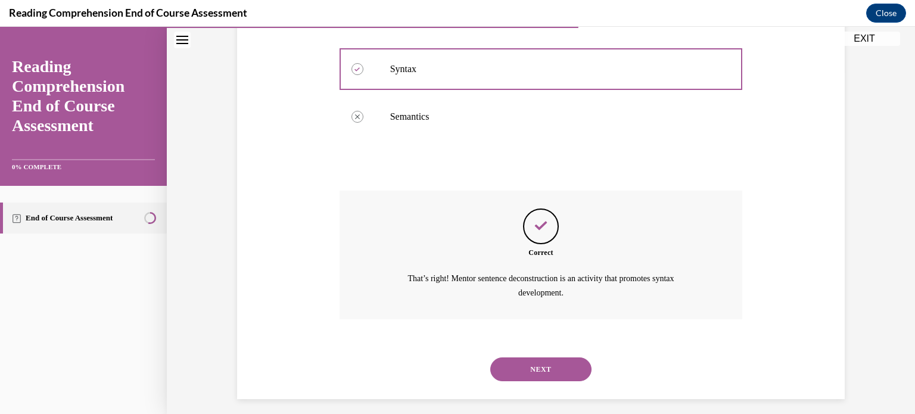
scroll to position [352, 0]
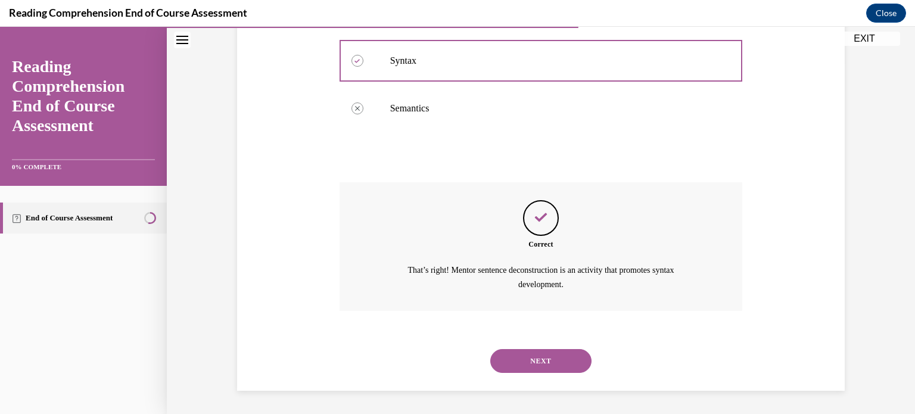
click at [526, 374] on div "NEXT" at bounding box center [541, 361] width 403 height 48
click at [520, 368] on button "NEXT" at bounding box center [540, 361] width 101 height 24
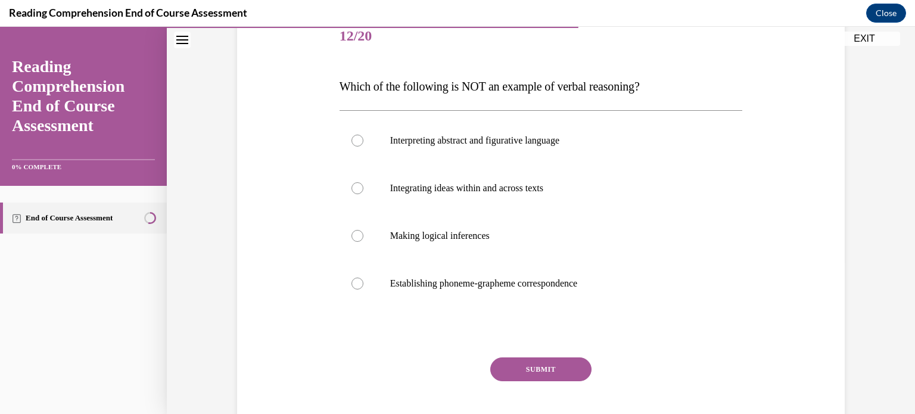
scroll to position [156, 0]
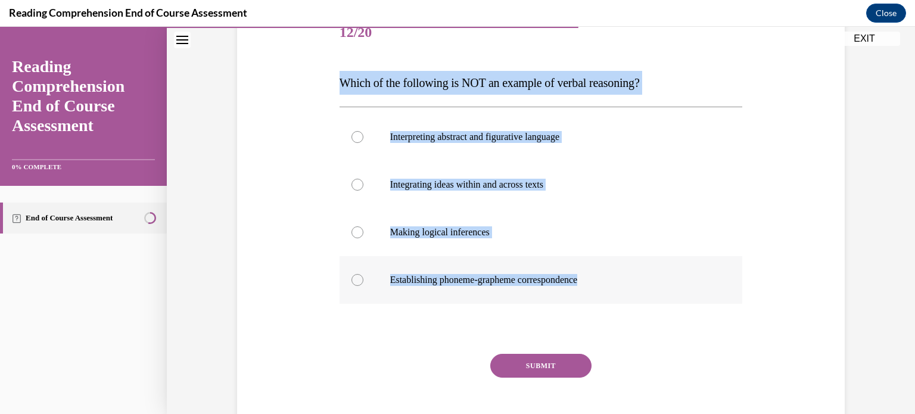
drag, startPoint x: 328, startPoint y: 80, endPoint x: 614, endPoint y: 283, distance: 351.0
click at [614, 283] on div "Question 12/20 Which of the following is NOT an example of verbal reasoning? In…" at bounding box center [541, 213] width 614 height 478
click at [462, 291] on label "Establishing phoneme-grapheme correspondence" at bounding box center [541, 280] width 403 height 48
click at [364, 286] on input "Establishing phoneme-grapheme correspondence" at bounding box center [358, 280] width 12 height 12
radio input "true"
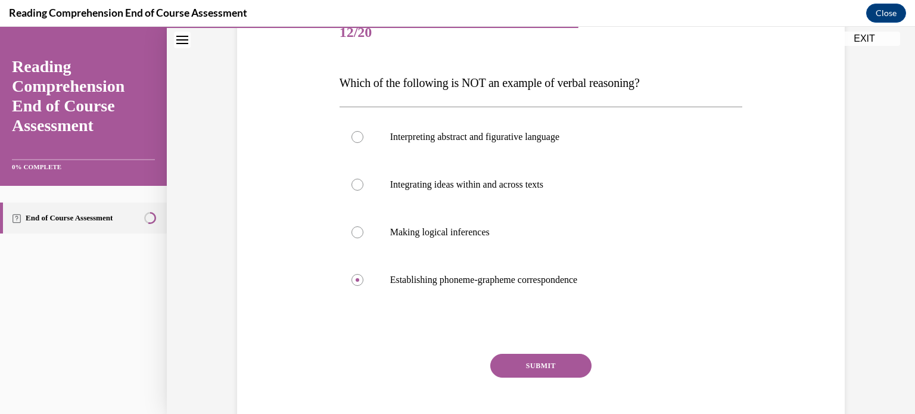
click at [517, 367] on button "SUBMIT" at bounding box center [540, 366] width 101 height 24
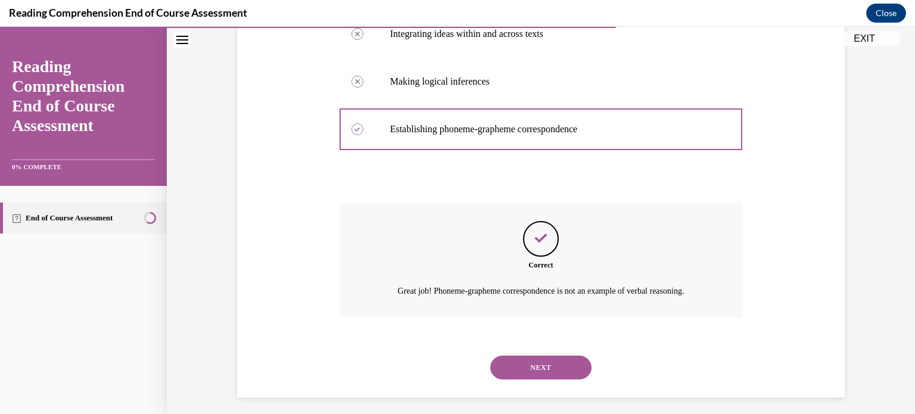
scroll to position [313, 0]
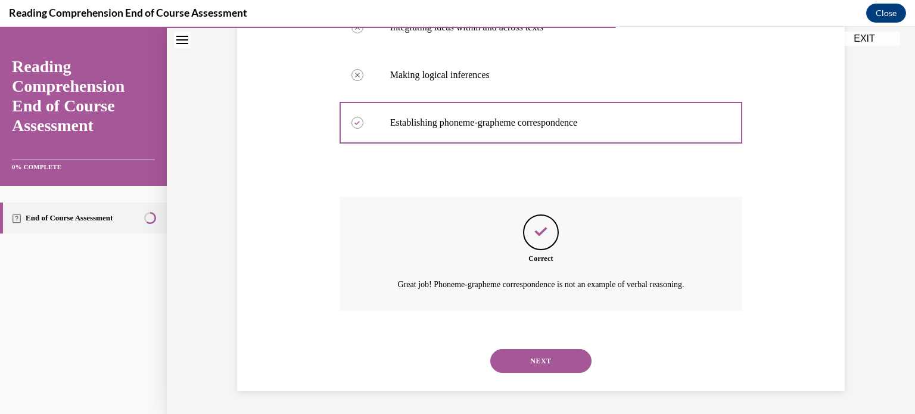
click at [529, 359] on button "NEXT" at bounding box center [540, 361] width 101 height 24
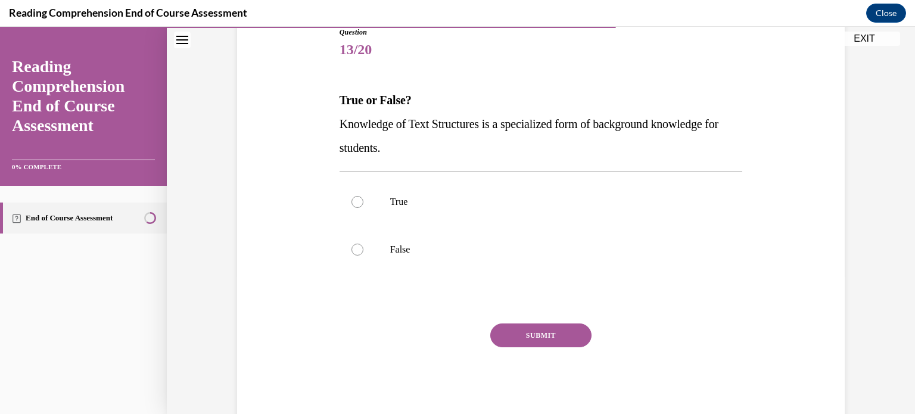
scroll to position [143, 0]
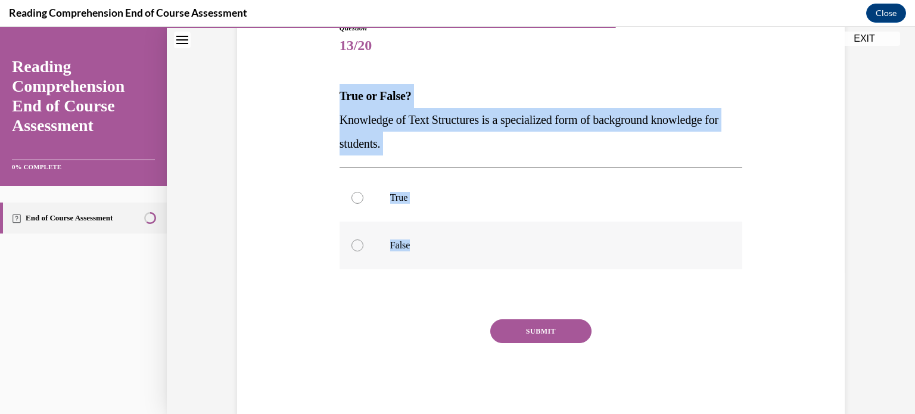
drag, startPoint x: 321, startPoint y: 94, endPoint x: 495, endPoint y: 260, distance: 240.3
click at [495, 260] on div "Question 13/20 True or False? Knowledge of Text Structures is a specialized for…" at bounding box center [541, 202] width 614 height 430
click at [412, 185] on label "True" at bounding box center [541, 198] width 403 height 48
click at [364, 192] on input "True" at bounding box center [358, 198] width 12 height 12
radio input "true"
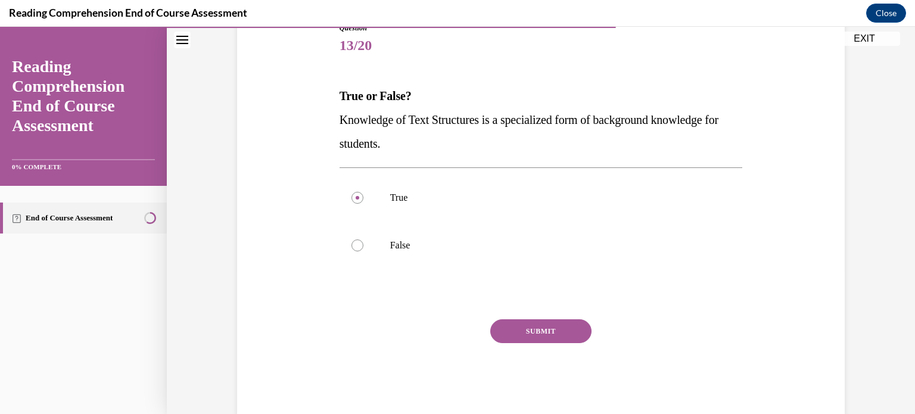
click at [527, 337] on button "SUBMIT" at bounding box center [540, 331] width 101 height 24
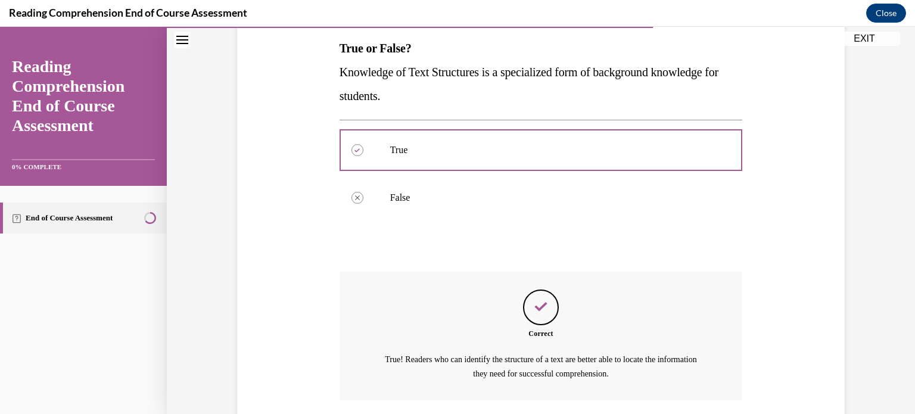
scroll to position [280, 0]
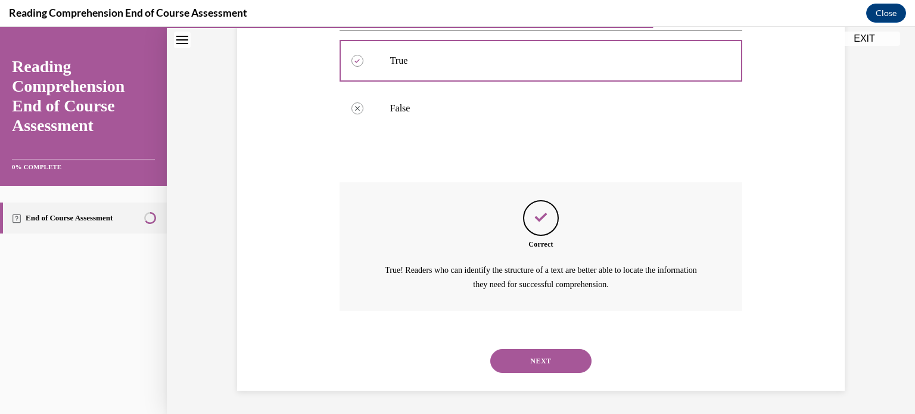
click at [530, 365] on button "NEXT" at bounding box center [540, 361] width 101 height 24
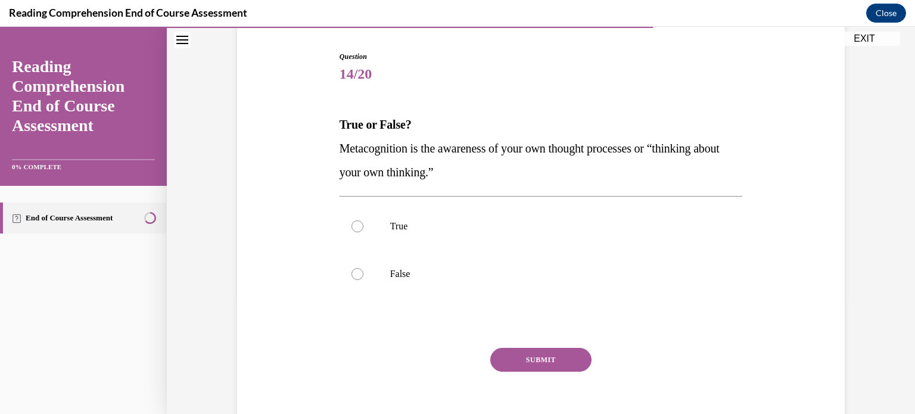
scroll to position [122, 0]
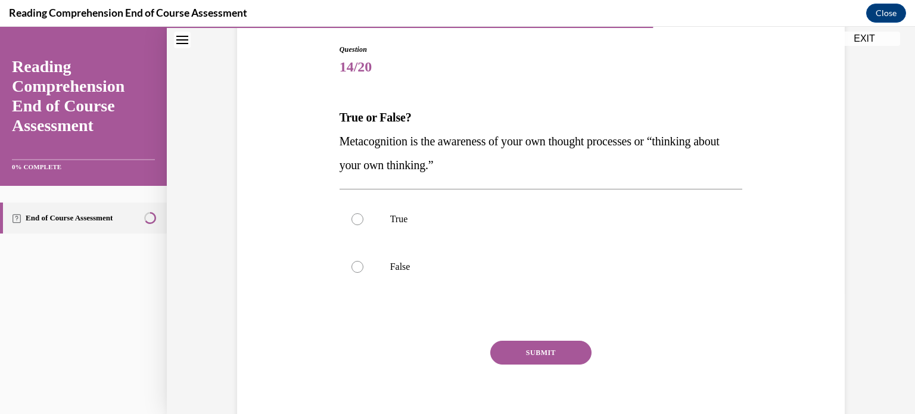
click at [318, 113] on div "Question 14/20 True or False? Metacognition is the awareness of your own though…" at bounding box center [541, 223] width 614 height 430
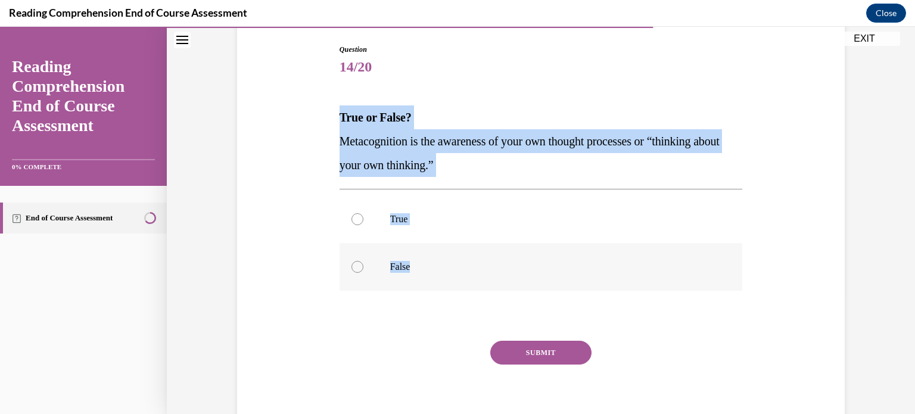
drag, startPoint x: 331, startPoint y: 116, endPoint x: 483, endPoint y: 271, distance: 217.0
click at [483, 271] on div "Question 14/20 True or False? Metacognition is the awareness of your own though…" at bounding box center [541, 223] width 614 height 430
click at [386, 212] on label "True" at bounding box center [541, 219] width 403 height 48
click at [364, 213] on input "True" at bounding box center [358, 219] width 12 height 12
radio input "true"
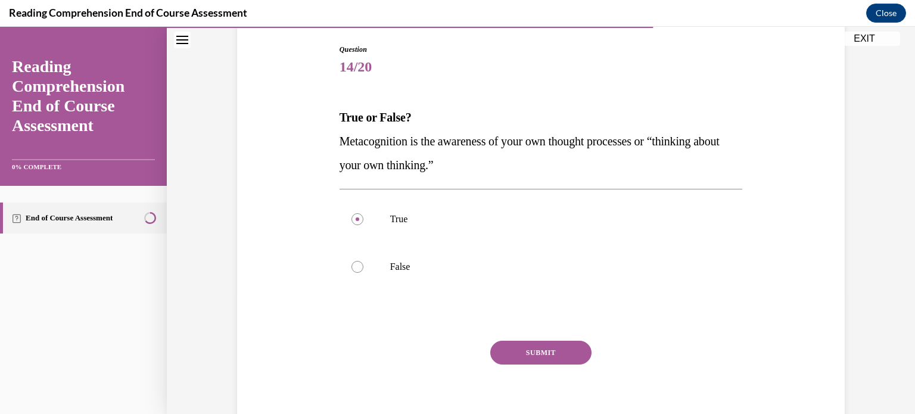
click at [547, 348] on button "SUBMIT" at bounding box center [540, 353] width 101 height 24
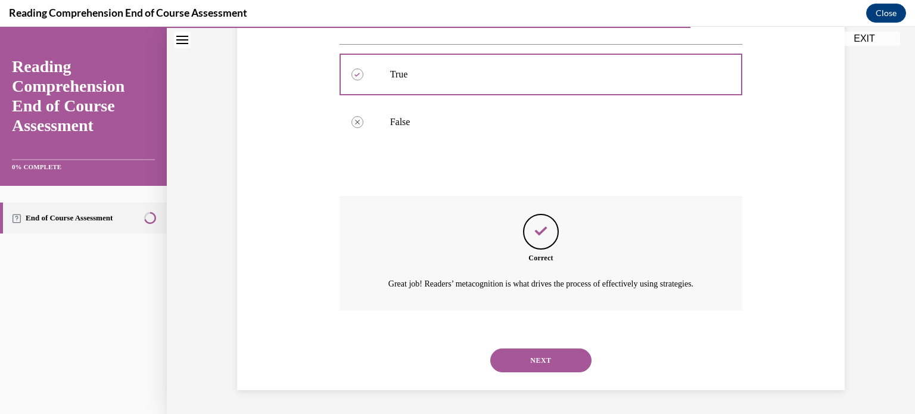
scroll to position [280, 0]
click at [557, 364] on button "NEXT" at bounding box center [540, 361] width 101 height 24
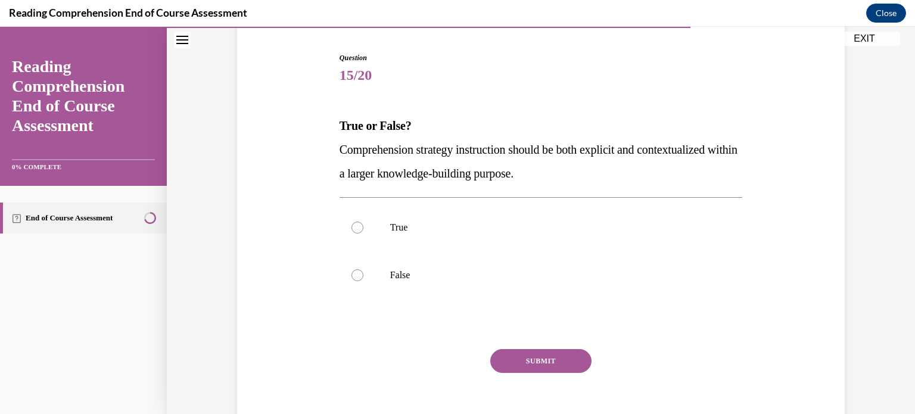
scroll to position [120, 0]
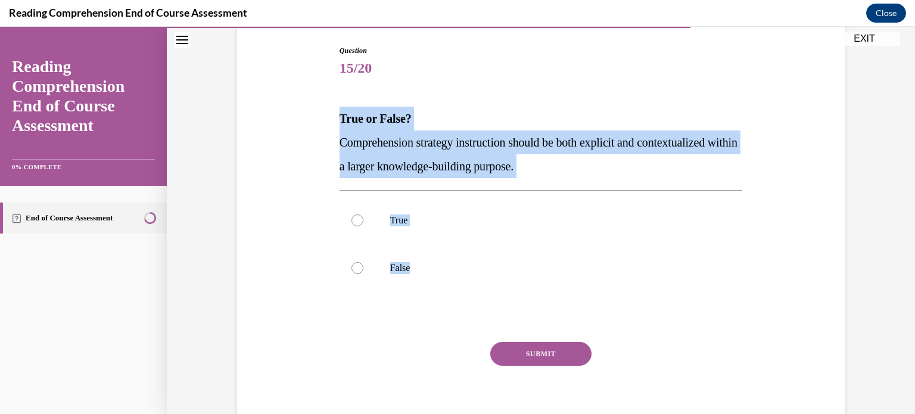
drag, startPoint x: 319, startPoint y: 108, endPoint x: 482, endPoint y: 300, distance: 251.6
click at [482, 300] on div "Question 15/20 True or False? Comprehension strategy instruction should be both…" at bounding box center [541, 225] width 614 height 430
click at [395, 218] on p "True" at bounding box center [551, 221] width 323 height 12
click at [364, 218] on input "True" at bounding box center [358, 221] width 12 height 12
radio input "true"
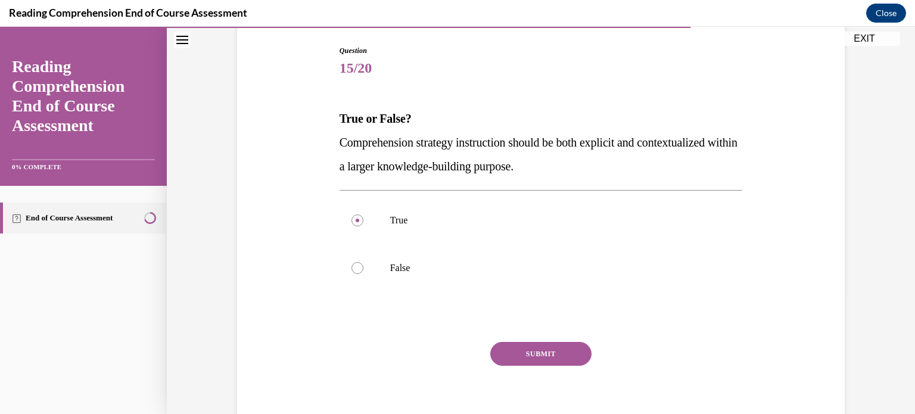
click at [518, 360] on button "SUBMIT" at bounding box center [540, 354] width 101 height 24
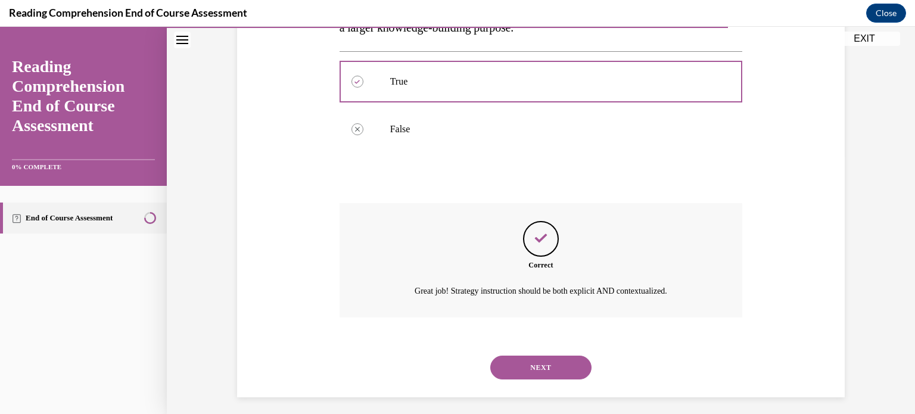
scroll to position [266, 0]
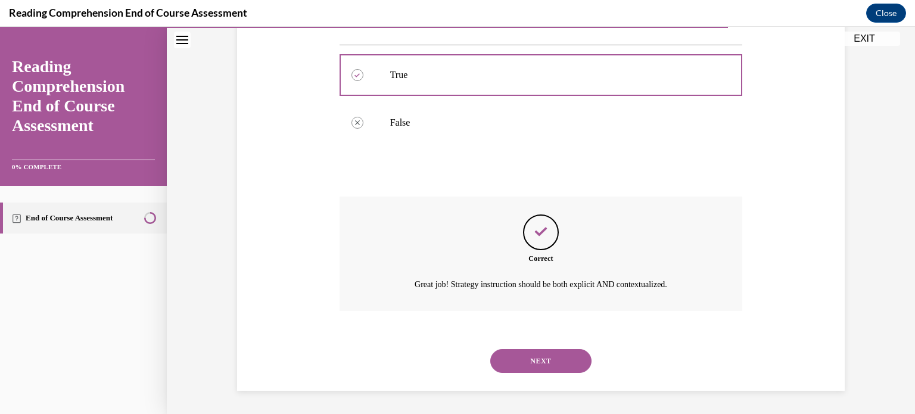
click at [524, 359] on button "NEXT" at bounding box center [540, 361] width 101 height 24
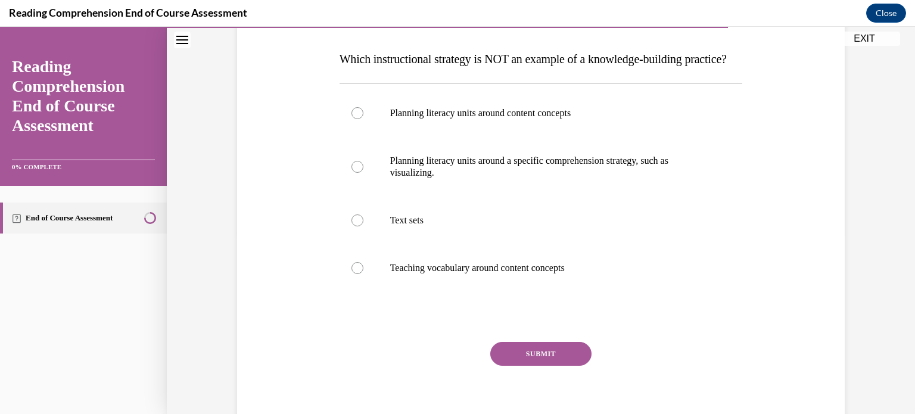
scroll to position [178, 0]
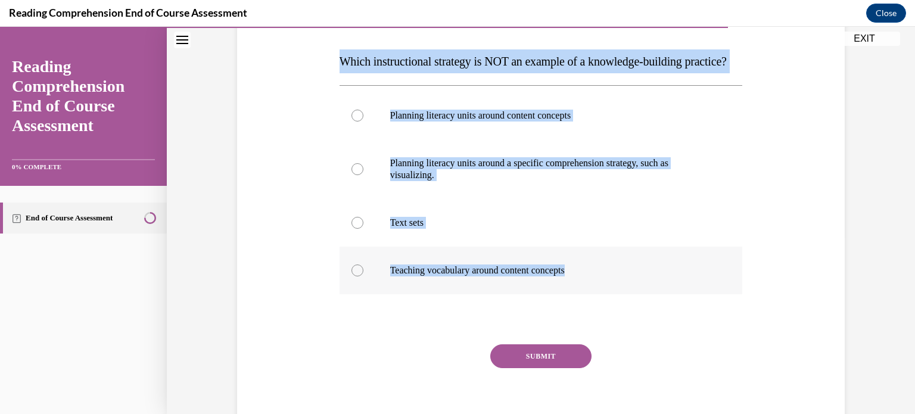
drag, startPoint x: 340, startPoint y: 64, endPoint x: 618, endPoint y: 307, distance: 369.6
click at [618, 307] on div "Question 16/20 Which instructional strategy is NOT an example of a knowledge-bu…" at bounding box center [541, 215] width 403 height 454
click at [455, 181] on p "Planning literacy units around a specific comprehension strategy, such as visua…" at bounding box center [551, 169] width 323 height 24
click at [364, 175] on input "Planning literacy units around a specific comprehension strategy, such as visua…" at bounding box center [358, 169] width 12 height 12
radio input "true"
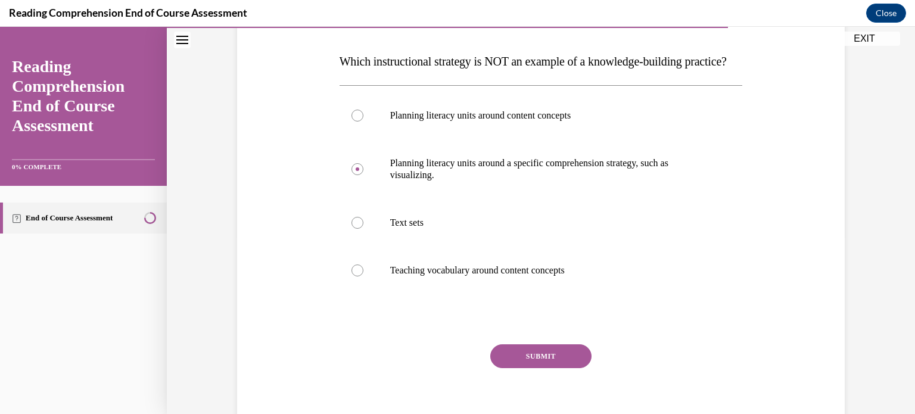
click at [544, 368] on button "SUBMIT" at bounding box center [540, 356] width 101 height 24
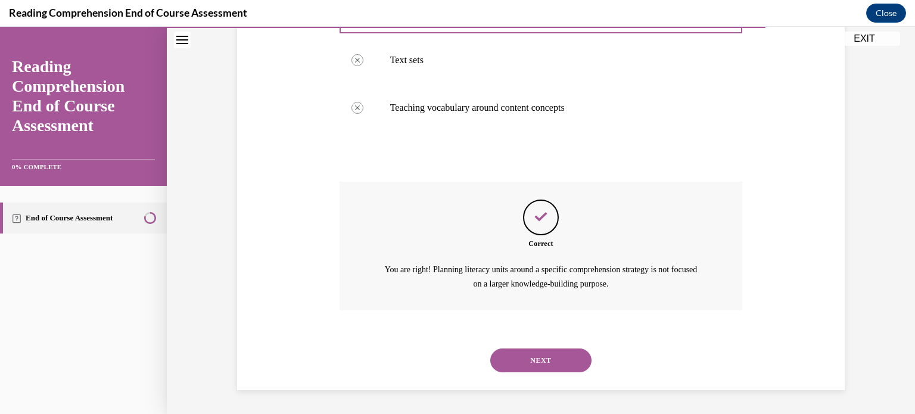
scroll to position [364, 0]
click at [518, 364] on button "NEXT" at bounding box center [540, 361] width 101 height 24
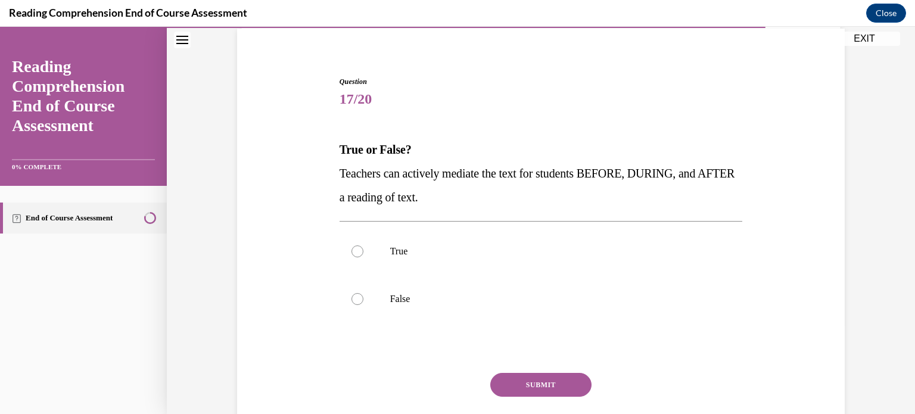
scroll to position [109, 0]
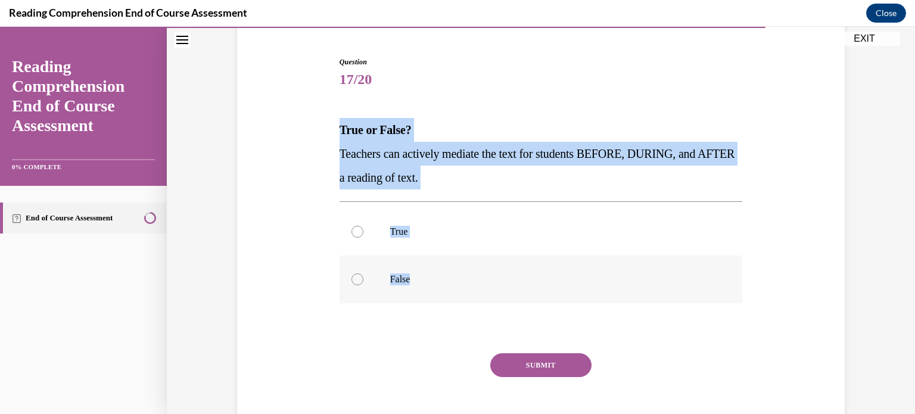
drag, startPoint x: 334, startPoint y: 135, endPoint x: 465, endPoint y: 269, distance: 186.7
click at [465, 269] on div "Question 17/20 True or False? Teachers can actively mediate the text for studen…" at bounding box center [541, 254] width 403 height 395
click at [416, 219] on label "True" at bounding box center [541, 232] width 403 height 48
click at [364, 226] on input "True" at bounding box center [358, 232] width 12 height 12
radio input "true"
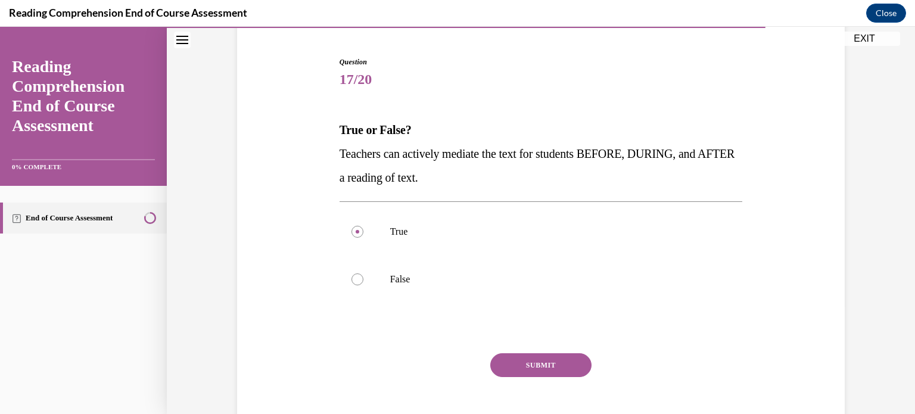
click at [523, 364] on button "SUBMIT" at bounding box center [540, 365] width 101 height 24
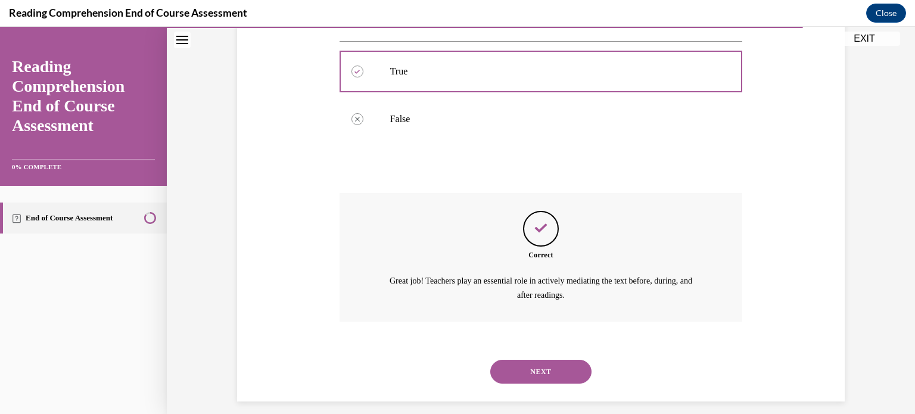
scroll to position [280, 0]
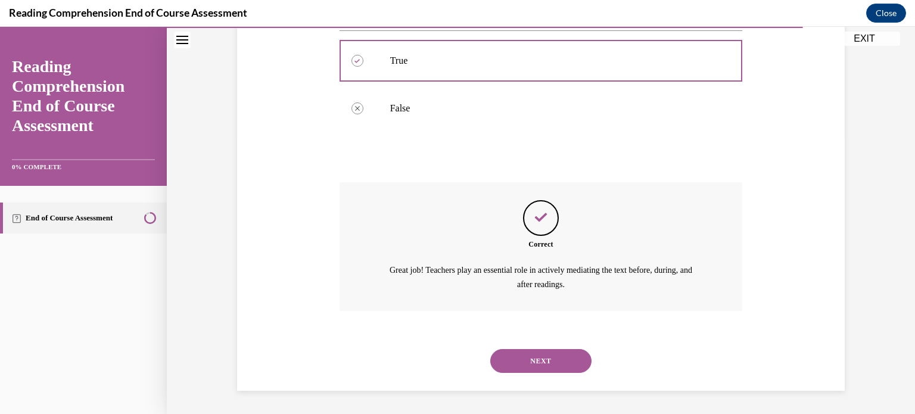
click at [548, 358] on button "NEXT" at bounding box center [540, 361] width 101 height 24
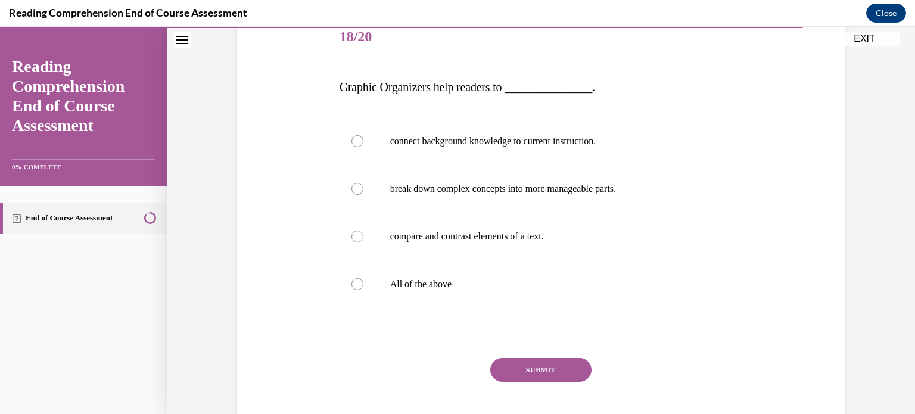
scroll to position [157, 0]
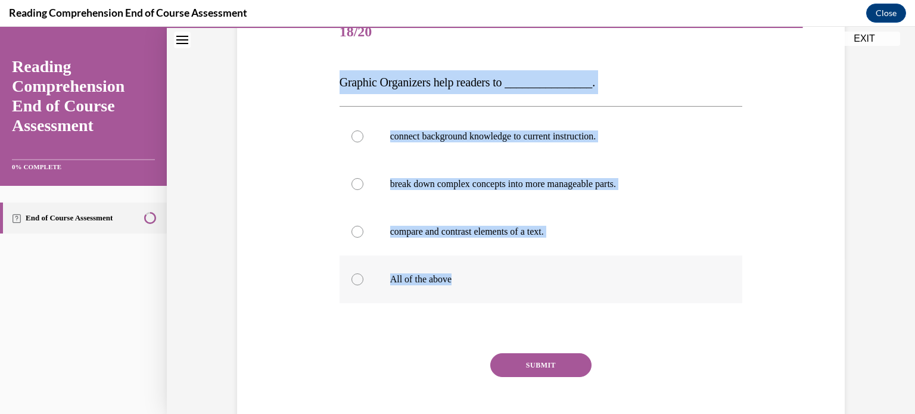
drag, startPoint x: 321, startPoint y: 76, endPoint x: 514, endPoint y: 302, distance: 296.7
click at [514, 302] on div "Question 18/20 Graphic Organizers help readers to _______________. connect back…" at bounding box center [541, 212] width 614 height 478
click at [460, 235] on p "compare and contrast elements of a text." at bounding box center [551, 232] width 323 height 12
click at [364, 235] on input "compare and contrast elements of a text." at bounding box center [358, 232] width 12 height 12
radio input "true"
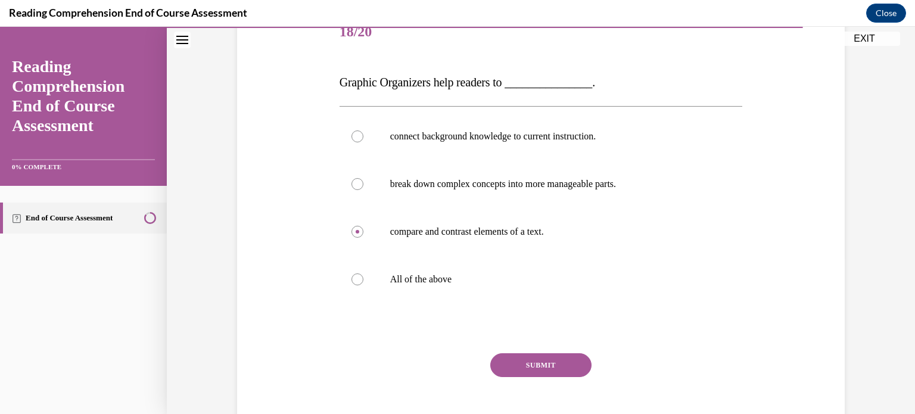
click at [524, 353] on button "SUBMIT" at bounding box center [540, 365] width 101 height 24
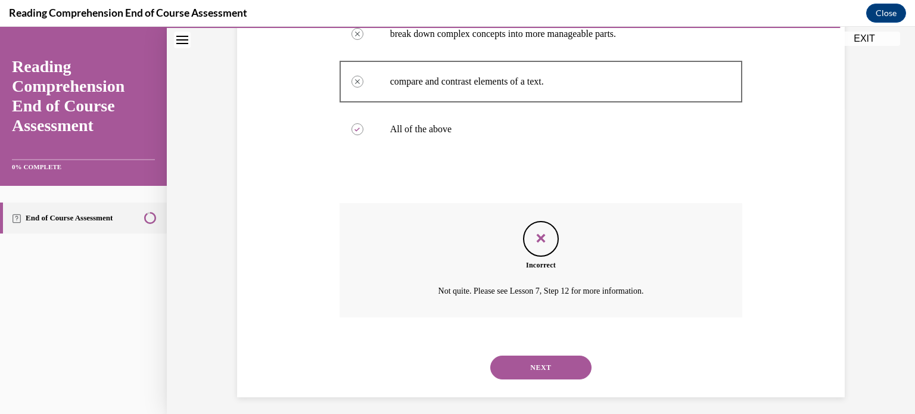
scroll to position [313, 0]
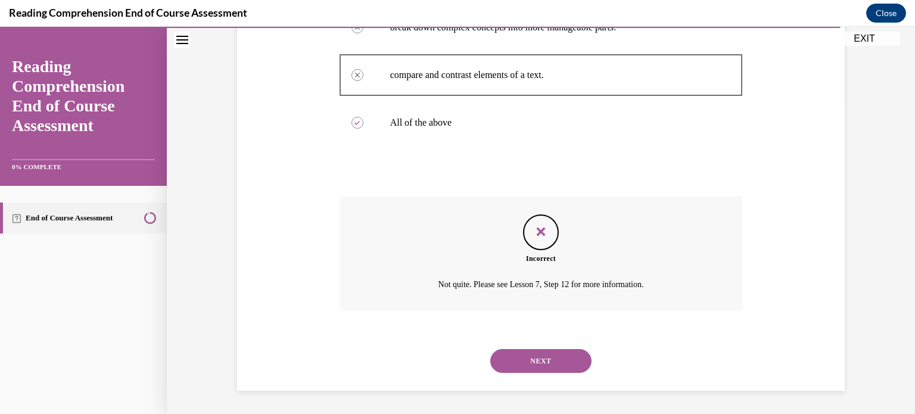
click at [534, 358] on button "NEXT" at bounding box center [540, 361] width 101 height 24
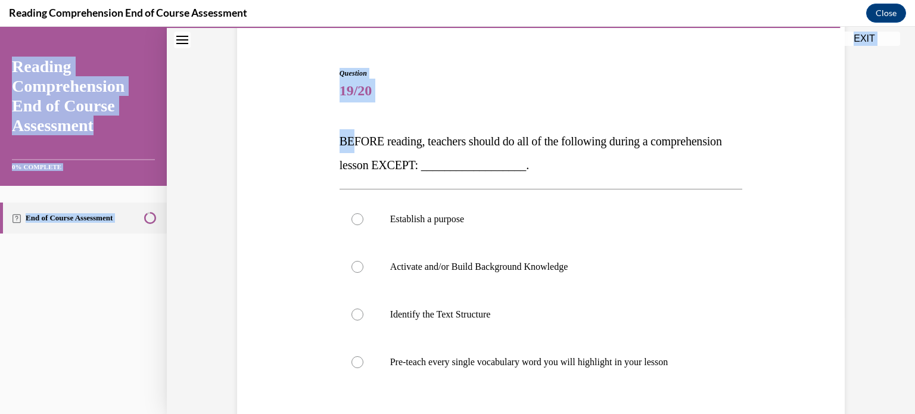
scroll to position [241, 0]
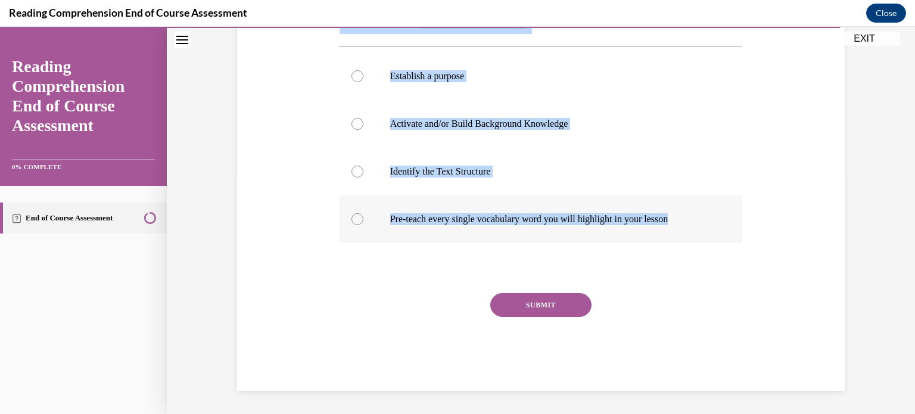
drag, startPoint x: 347, startPoint y: 219, endPoint x: 724, endPoint y: 221, distance: 377.3
click at [724, 221] on div "Question 19/20 BEFORE reading, teachers should do all of the following during a…" at bounding box center [541, 158] width 403 height 466
click at [472, 209] on label "Pre-teach every single vocabulary word you will highlight in your lesson" at bounding box center [541, 219] width 403 height 48
click at [364, 213] on input "Pre-teach every single vocabulary word you will highlight in your lesson" at bounding box center [358, 219] width 12 height 12
radio input "true"
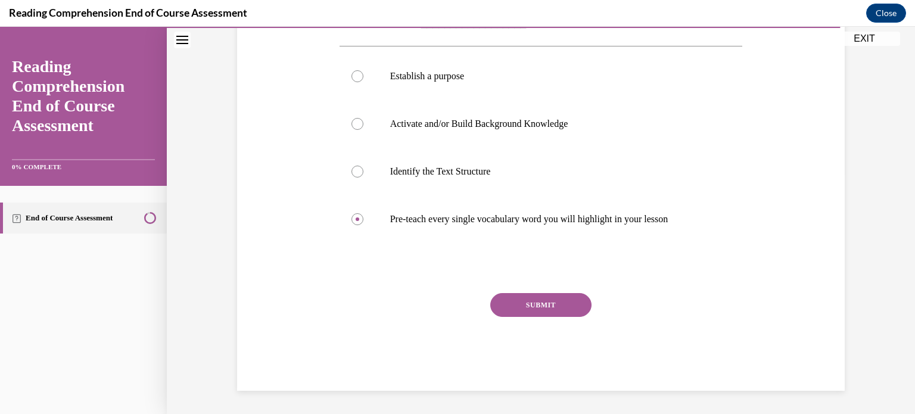
click at [533, 305] on button "SUBMIT" at bounding box center [540, 305] width 101 height 24
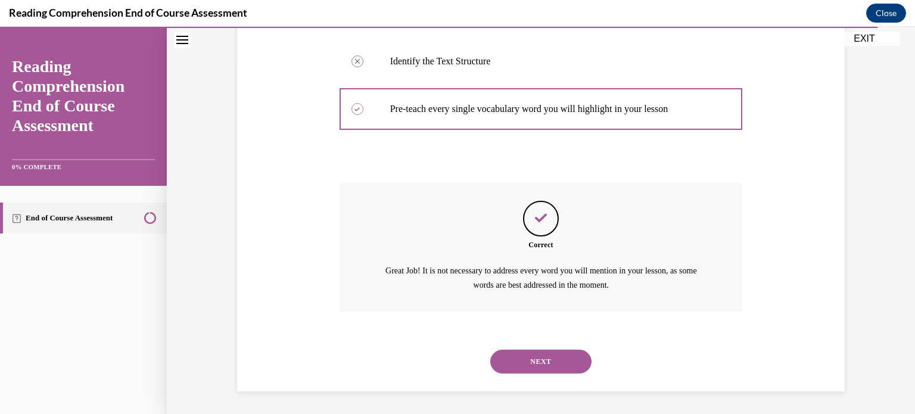
scroll to position [352, 0]
click at [529, 357] on button "NEXT" at bounding box center [540, 361] width 101 height 24
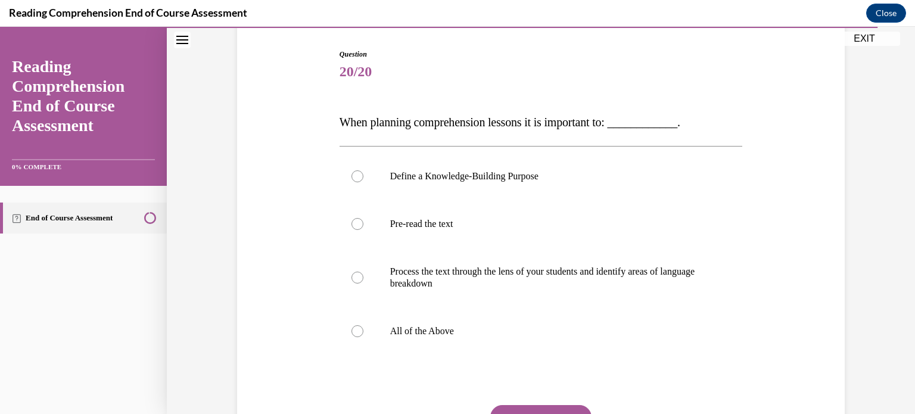
scroll to position [119, 0]
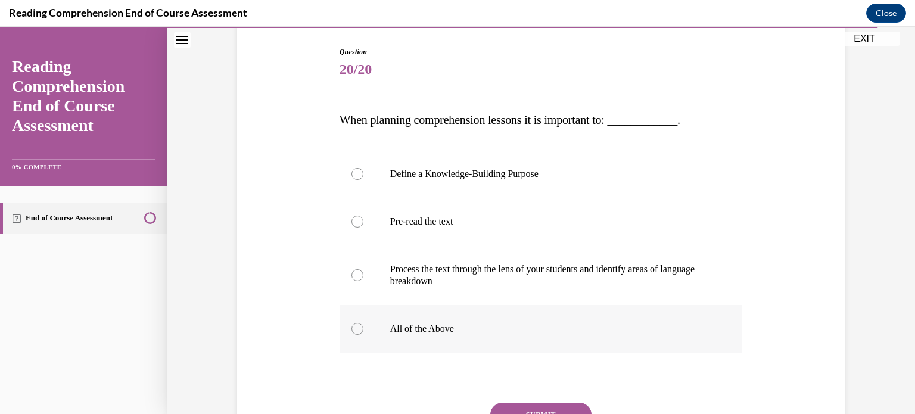
click at [437, 347] on label "All of the Above" at bounding box center [541, 329] width 403 height 48
click at [364, 335] on input "All of the Above" at bounding box center [358, 329] width 12 height 12
radio input "true"
click at [515, 403] on button "SUBMIT" at bounding box center [540, 415] width 101 height 24
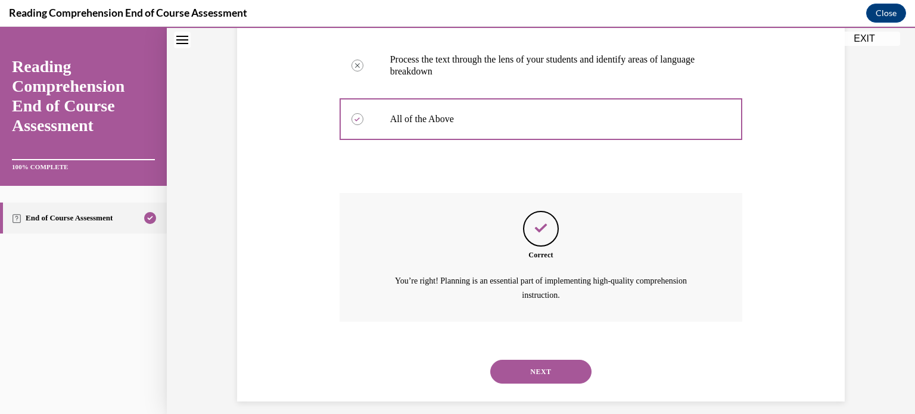
scroll to position [340, 0]
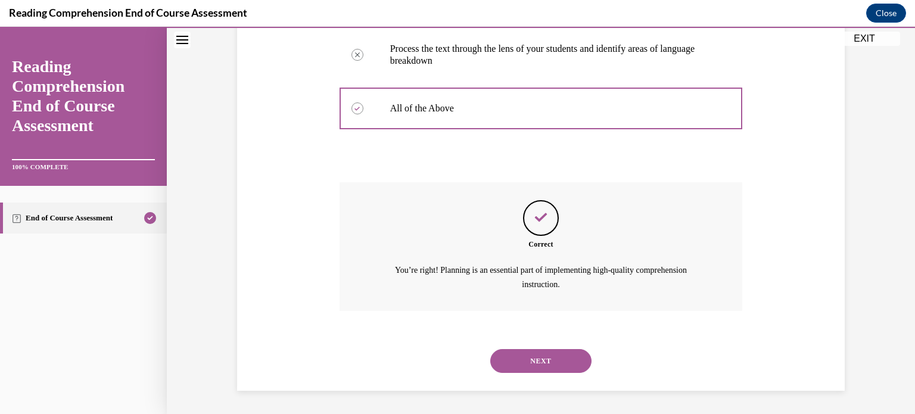
click at [527, 352] on button "NEXT" at bounding box center [540, 361] width 101 height 24
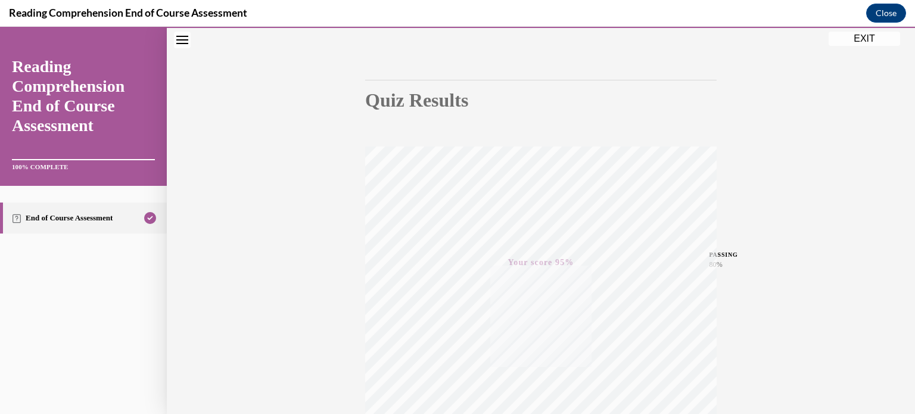
scroll to position [86, 0]
click at [840, 38] on button "EXIT" at bounding box center [865, 39] width 72 height 14
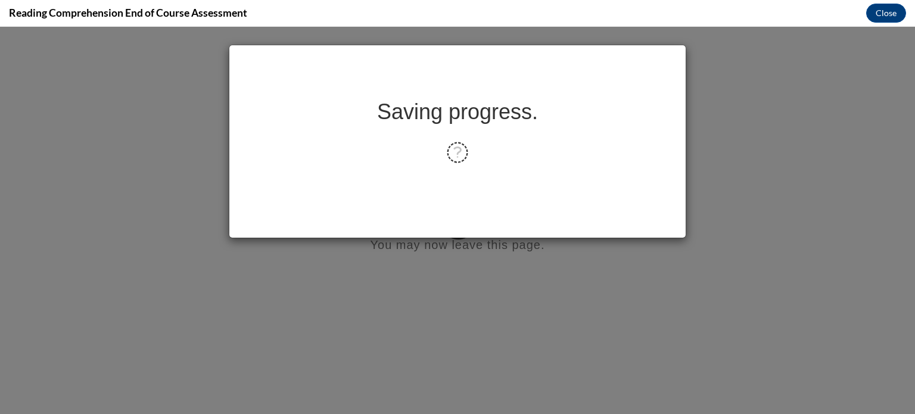
scroll to position [0, 0]
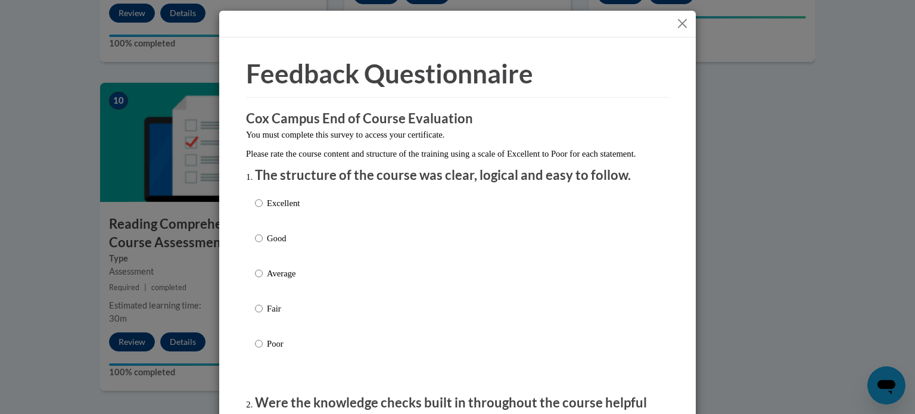
click at [368, 207] on div "Excellent Good Average Fair Poor" at bounding box center [457, 288] width 405 height 194
click at [274, 210] on p "Excellent" at bounding box center [283, 203] width 33 height 13
click at [263, 210] on input "Excellent" at bounding box center [259, 203] width 8 height 13
radio input "true"
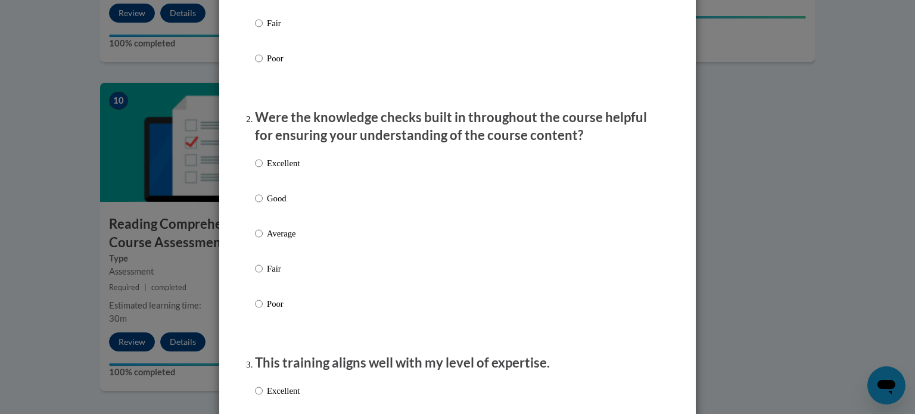
scroll to position [286, 0]
click at [260, 178] on label "Excellent" at bounding box center [277, 172] width 45 height 32
click at [260, 169] on input "Excellent" at bounding box center [259, 162] width 8 height 13
radio input "true"
click at [348, 145] on p "Were the knowledge checks built in throughout the course helpful for ensuring y…" at bounding box center [457, 126] width 405 height 37
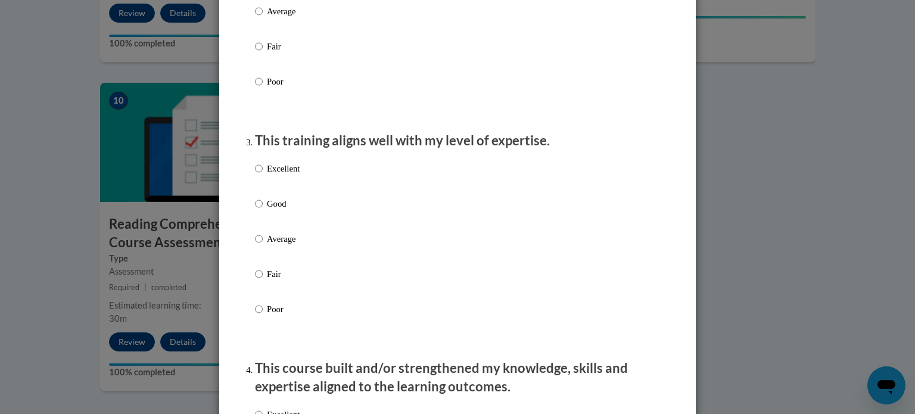
scroll to position [524, 0]
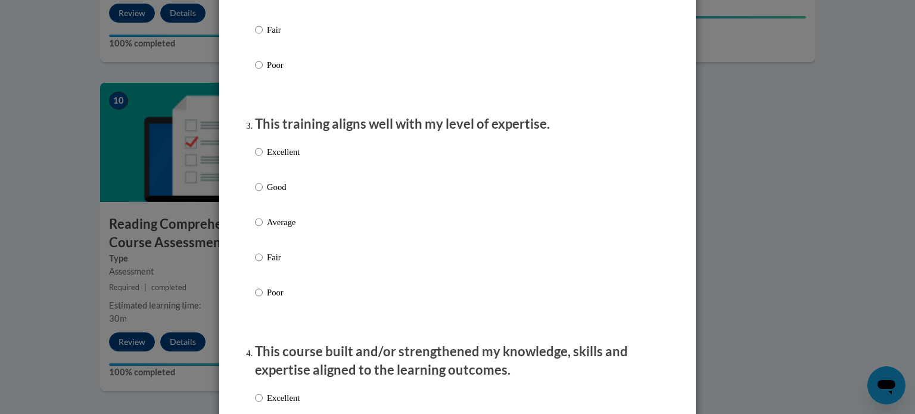
click at [267, 159] on p "Excellent" at bounding box center [283, 151] width 33 height 13
click at [263, 159] on input "Excellent" at bounding box center [259, 151] width 8 height 13
radio input "true"
click at [267, 405] on p "Excellent" at bounding box center [283, 398] width 33 height 13
click at [263, 405] on input "Excellent" at bounding box center [259, 398] width 8 height 13
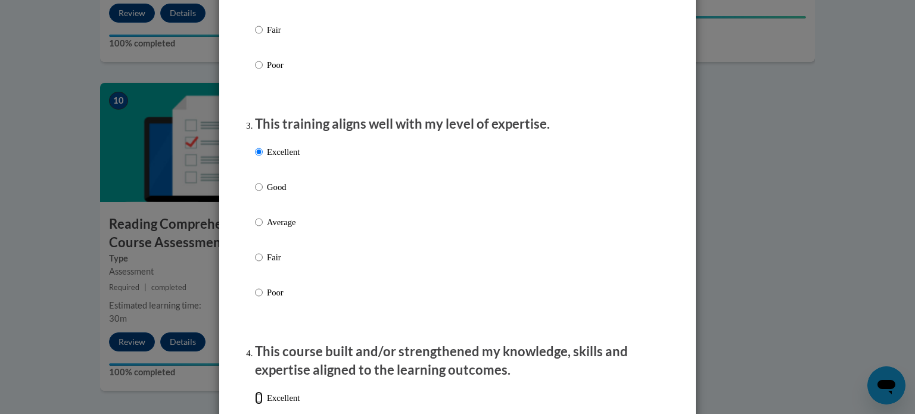
radio input "true"
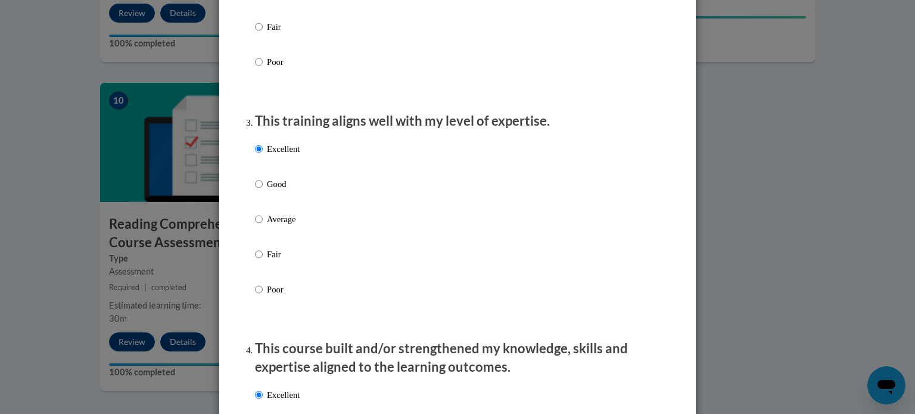
click at [344, 364] on p "This course built and/or strengthened my knowledge, skills and expertise aligne…" at bounding box center [457, 358] width 405 height 37
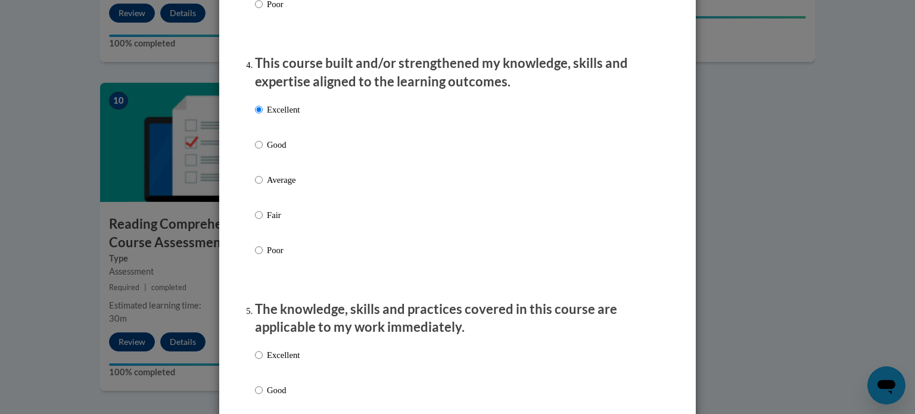
scroll to position [813, 0]
click at [272, 361] on p "Excellent" at bounding box center [283, 354] width 33 height 13
click at [263, 361] on input "Excellent" at bounding box center [259, 354] width 8 height 13
radio input "true"
click at [384, 333] on p "The knowledge, skills and practices covered in this course are applicable to my…" at bounding box center [457, 318] width 405 height 37
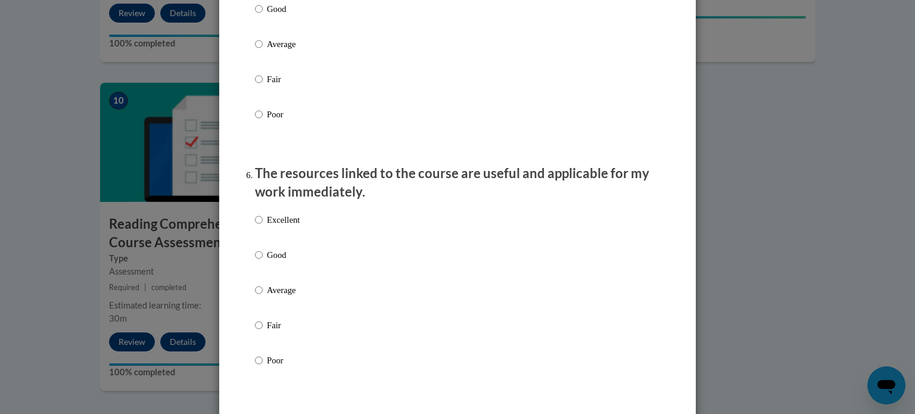
scroll to position [1195, 0]
click at [255, 226] on input "Excellent" at bounding box center [259, 219] width 8 height 13
radio input "true"
click at [380, 192] on p "The resources linked to the course are useful and applicable for my work immedi…" at bounding box center [457, 182] width 405 height 37
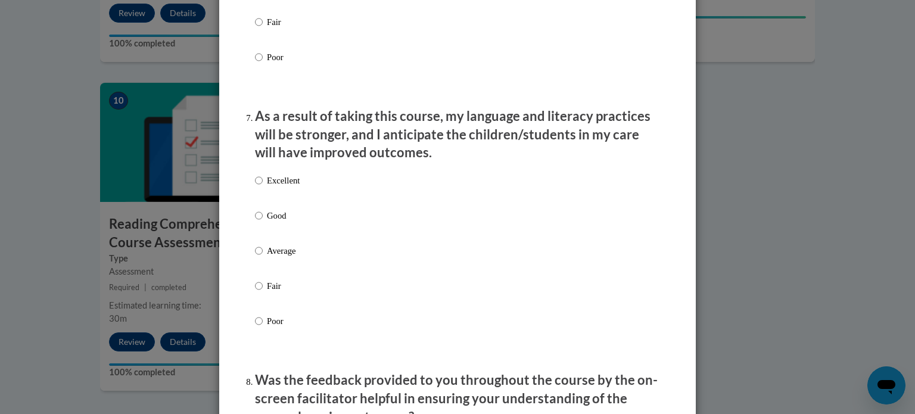
scroll to position [1505, 0]
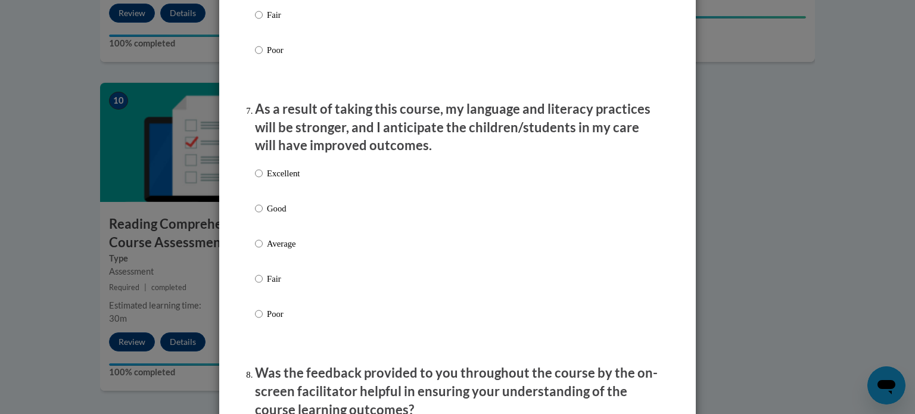
click at [273, 180] on p "Excellent" at bounding box center [283, 173] width 33 height 13
click at [263, 180] on input "Excellent" at bounding box center [259, 173] width 8 height 13
radio input "true"
click at [368, 142] on p "As a result of taking this course, my language and literacy practices will be s…" at bounding box center [457, 127] width 405 height 55
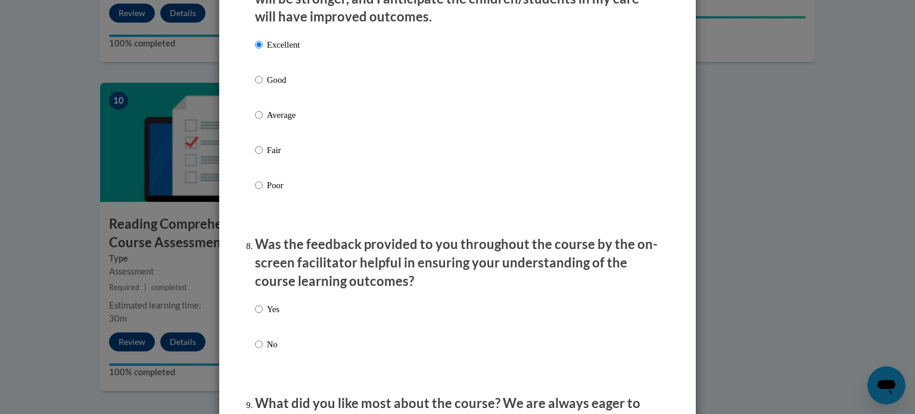
scroll to position [1743, 0]
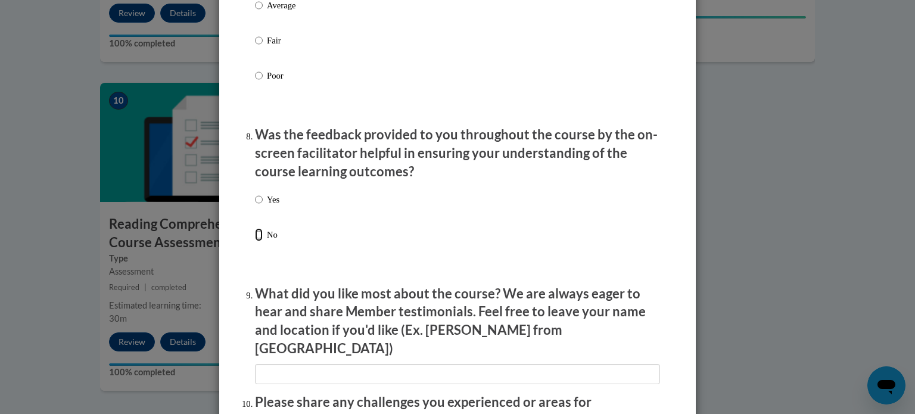
click at [255, 241] on input "No" at bounding box center [259, 234] width 8 height 13
radio input "true"
click at [256, 222] on label "Yes" at bounding box center [267, 209] width 24 height 32
click at [256, 206] on input "Yes" at bounding box center [259, 199] width 8 height 13
radio input "true"
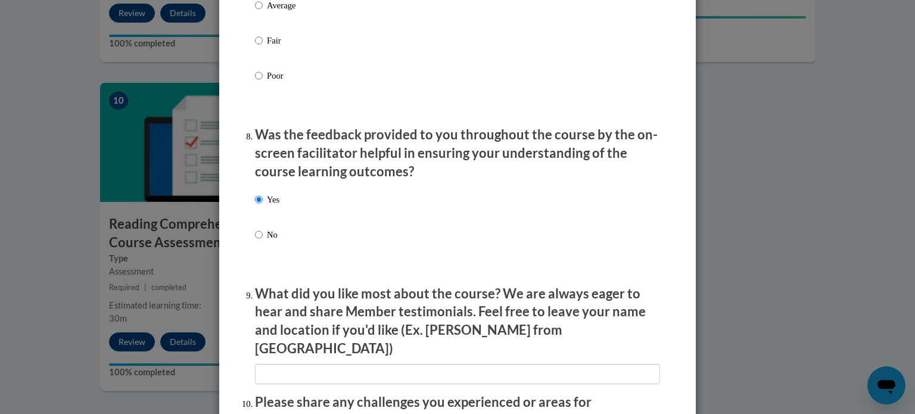
click at [381, 175] on p "Was the feedback provided to you throughout the course by the on-screen facilit…" at bounding box center [457, 153] width 405 height 55
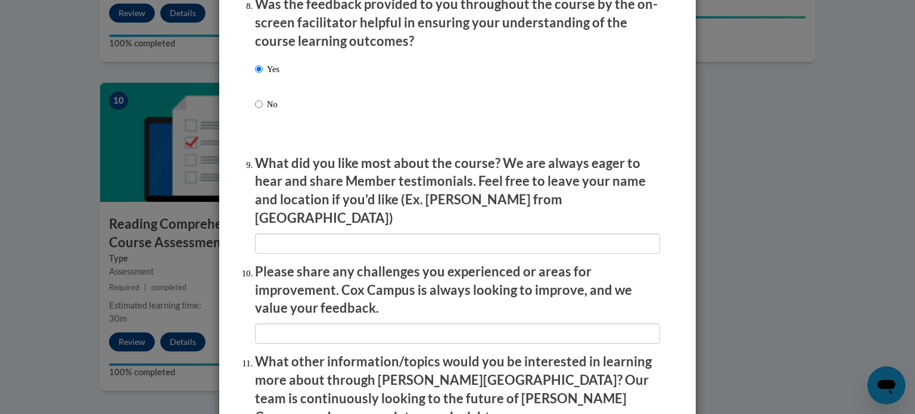
scroll to position [2005, 0]
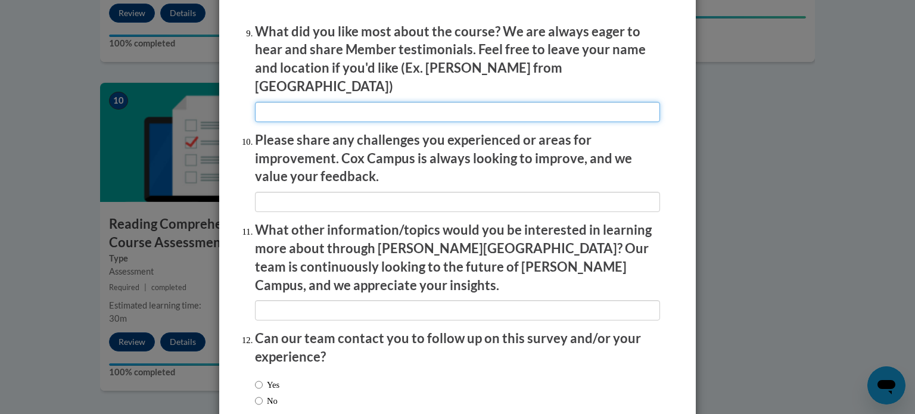
click at [363, 114] on input "textbox" at bounding box center [457, 112] width 405 height 20
type input "I liked the knowledge"
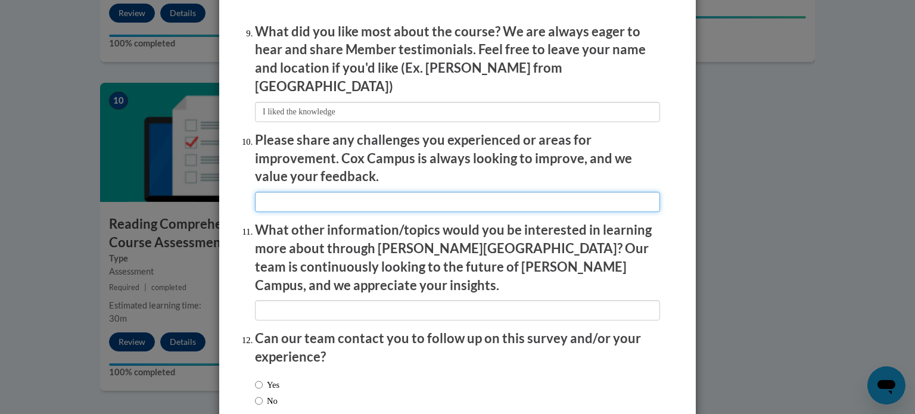
click at [332, 198] on input "textbox" at bounding box center [457, 202] width 405 height 20
type input "None"
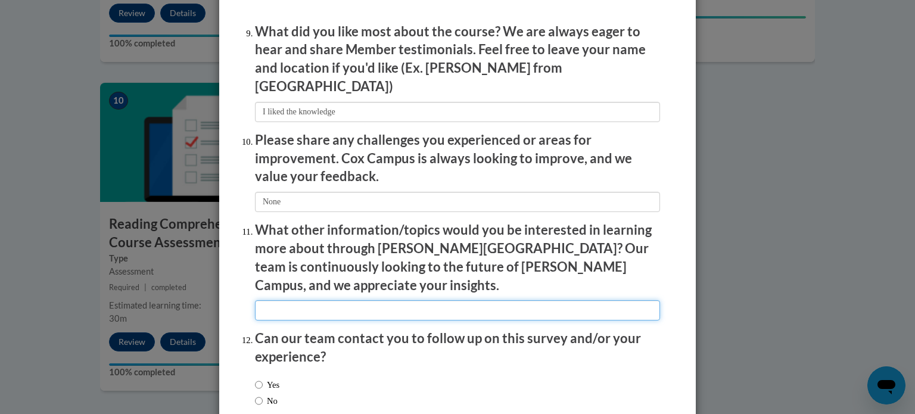
click at [341, 300] on input "textbox" at bounding box center [457, 310] width 405 height 20
type input "I don't know currently"
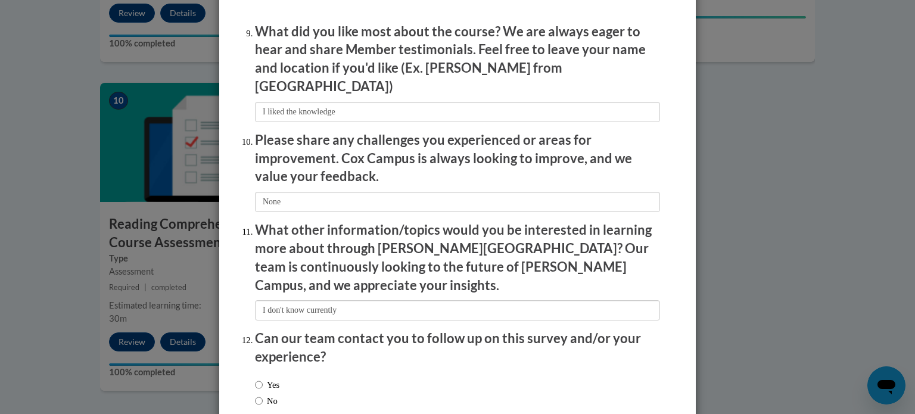
click at [524, 330] on p "Can our team contact you to follow up on this survey and/or your experience?" at bounding box center [457, 348] width 405 height 37
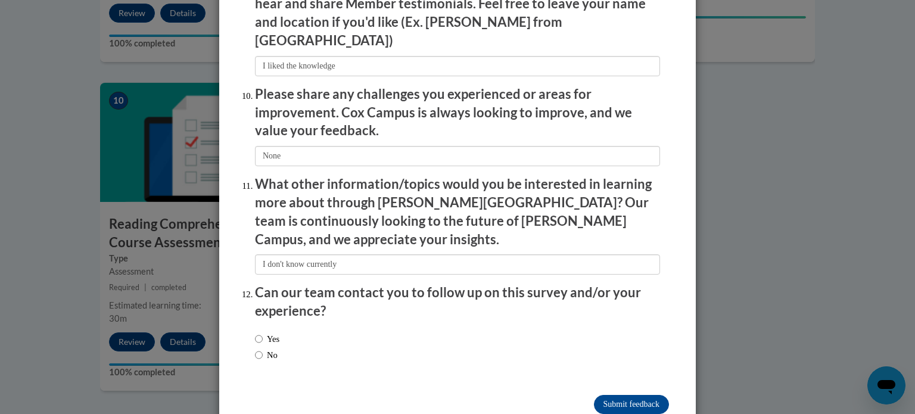
scroll to position [2053, 0]
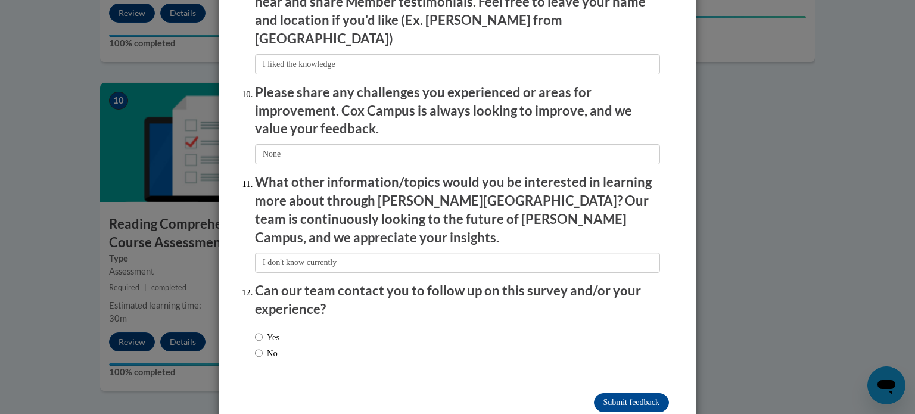
click at [263, 347] on label "No" at bounding box center [266, 353] width 23 height 13
click at [263, 347] on input "No" at bounding box center [259, 353] width 8 height 13
radio input "true"
click at [610, 393] on input "Submit feedback" at bounding box center [631, 402] width 75 height 19
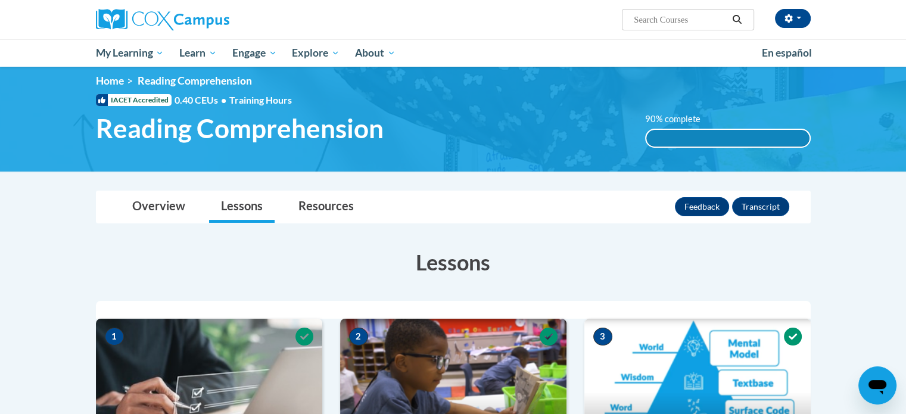
scroll to position [0, 0]
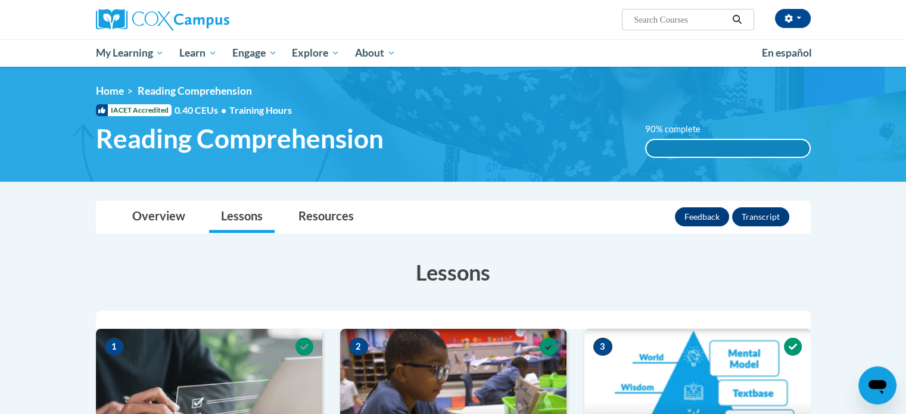
click at [756, 215] on button "Transcript" at bounding box center [760, 216] width 57 height 19
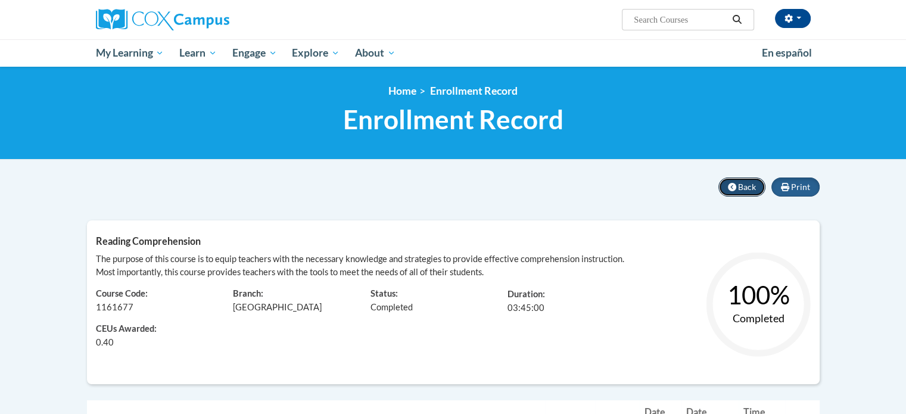
click at [749, 187] on span "Back" at bounding box center [747, 187] width 18 height 10
